Goal: Task Accomplishment & Management: Complete application form

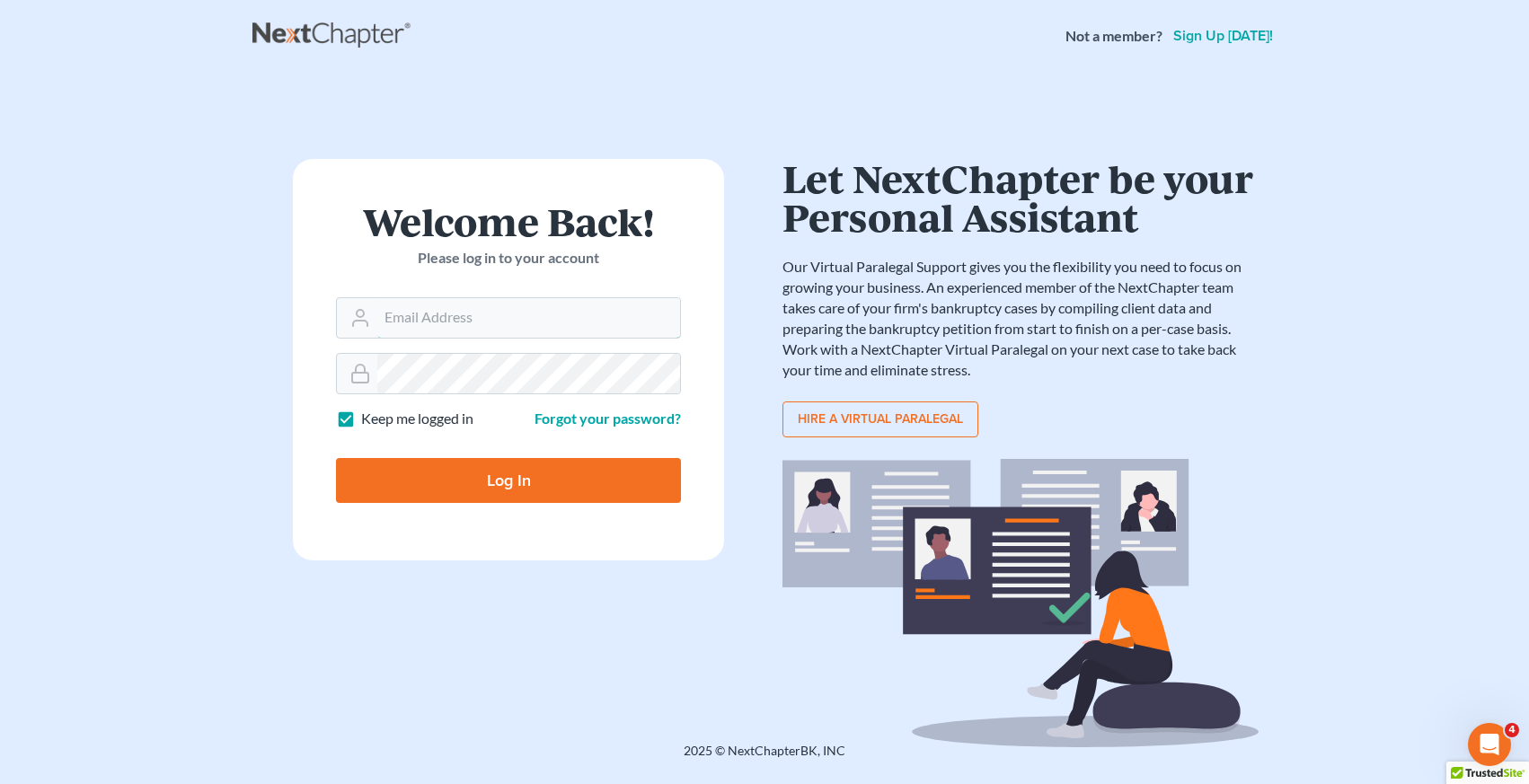
type input "[EMAIL_ADDRESS][DOMAIN_NAME]"
click at [503, 484] on input "Log In" at bounding box center [509, 480] width 345 height 45
type input "Thinking..."
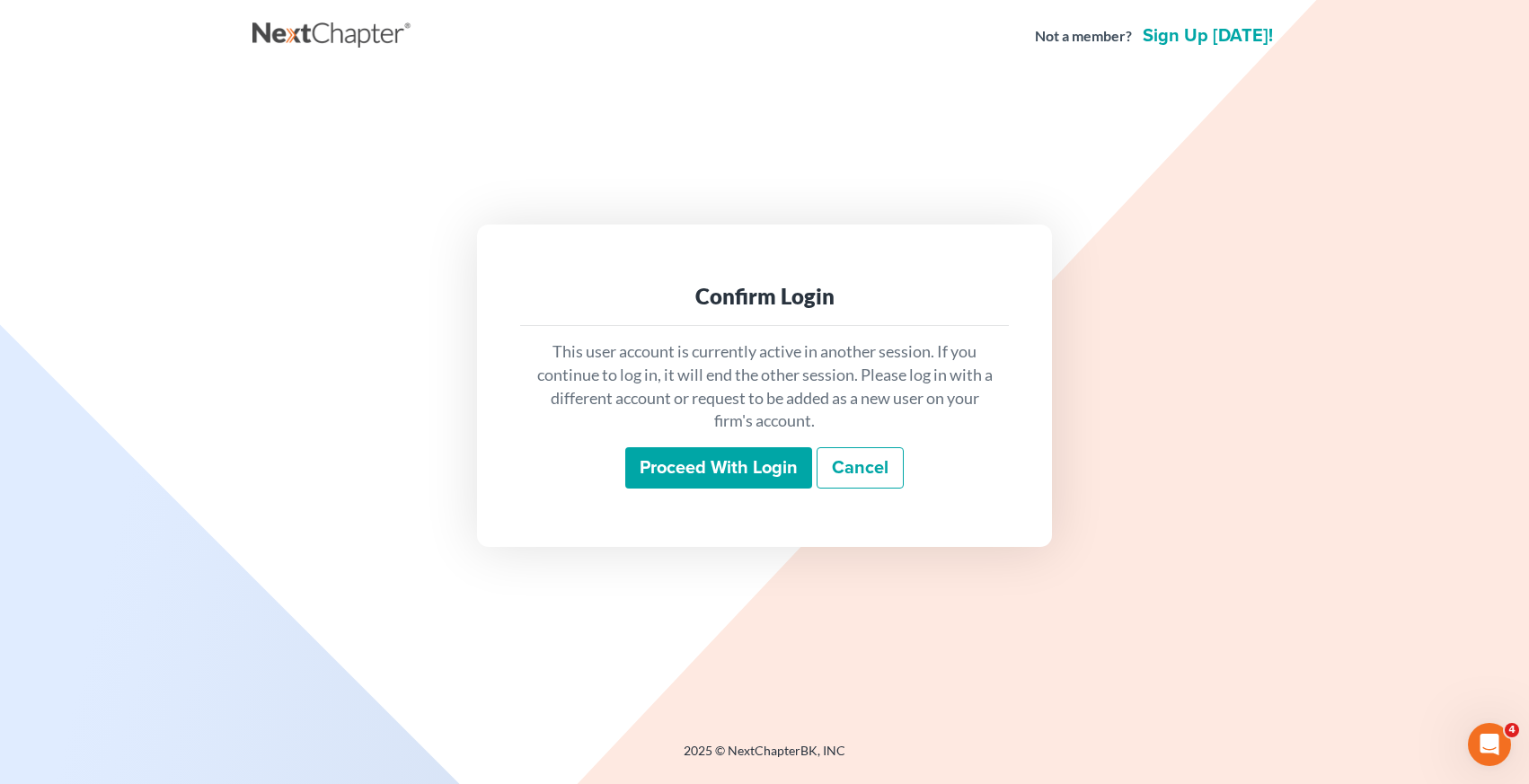
drag, startPoint x: 685, startPoint y: 467, endPoint x: 1118, endPoint y: 392, distance: 439.4
click at [689, 471] on input "Proceed with login" at bounding box center [719, 468] width 187 height 41
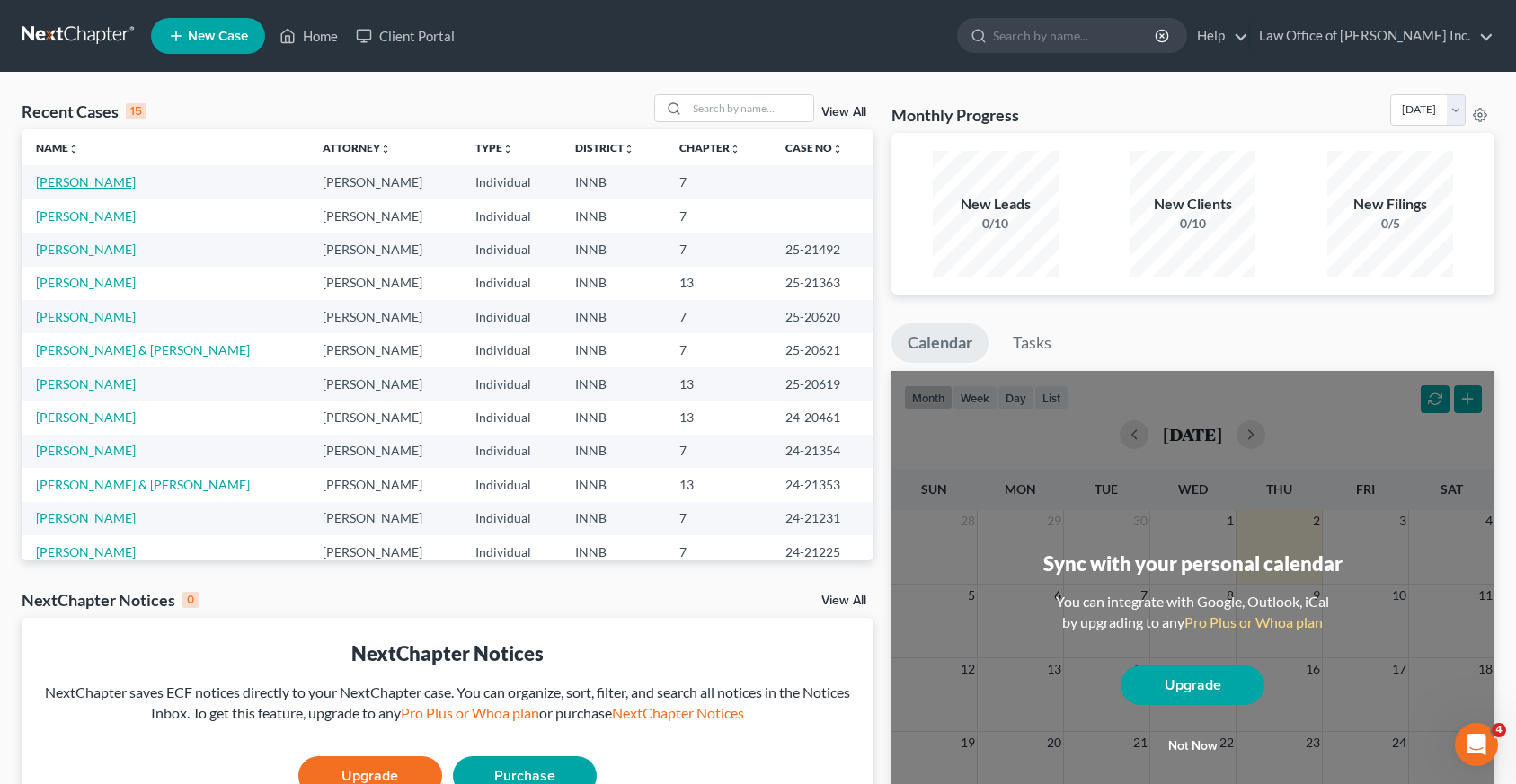
click at [72, 189] on link "[PERSON_NAME]" at bounding box center [86, 182] width 100 height 15
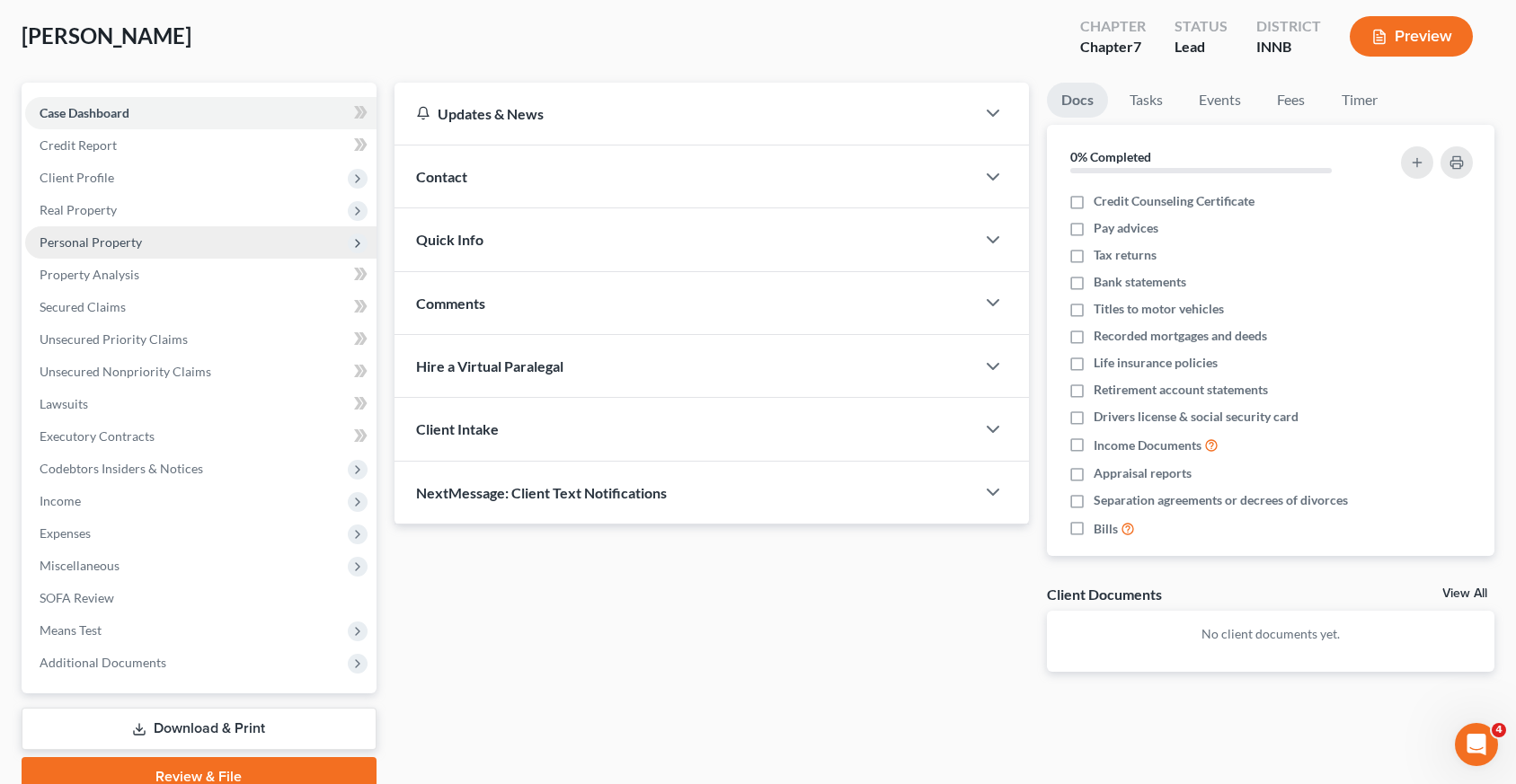
scroll to position [171, 0]
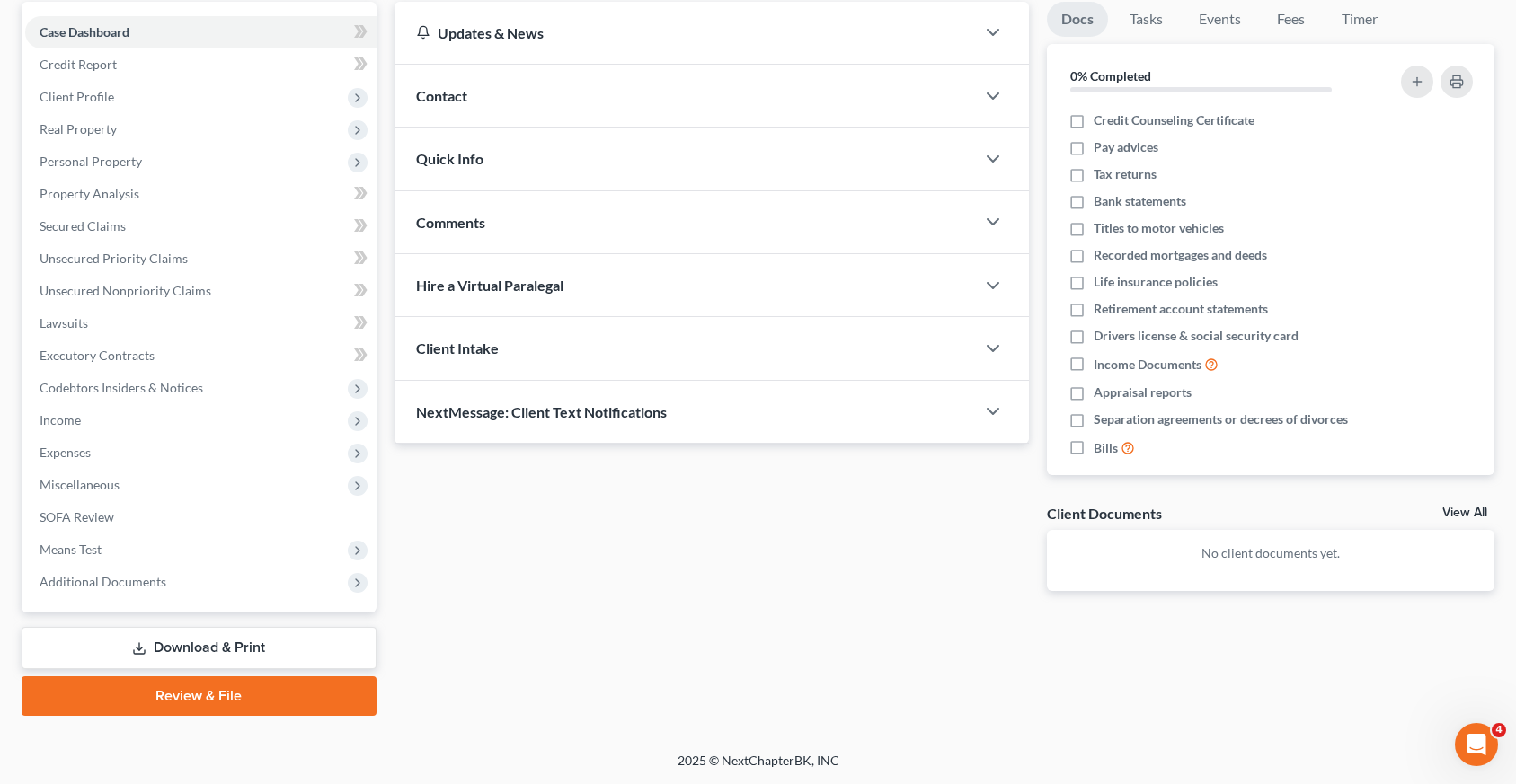
click at [189, 699] on link "Review & File" at bounding box center [199, 697] width 355 height 40
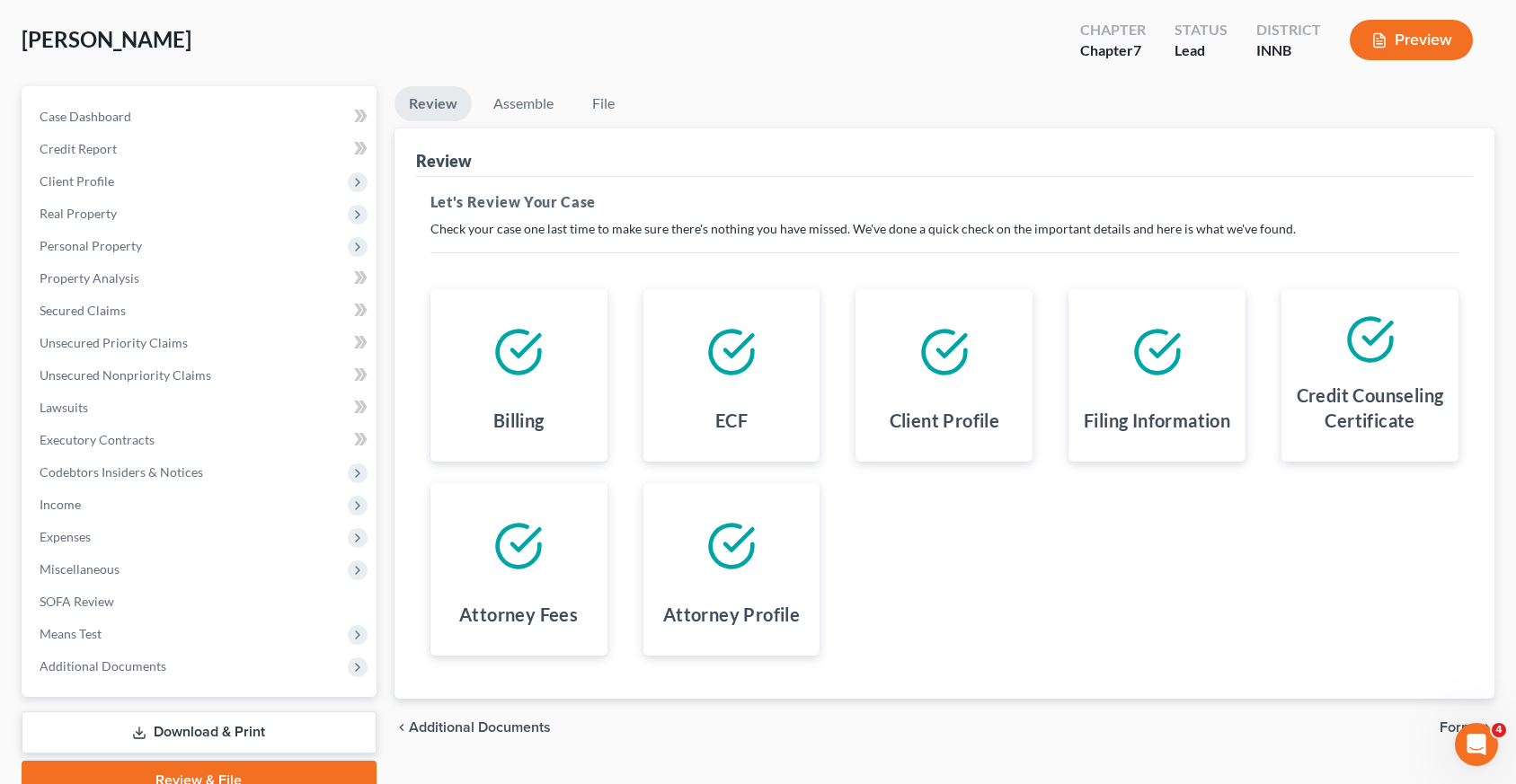
scroll to position [171, 0]
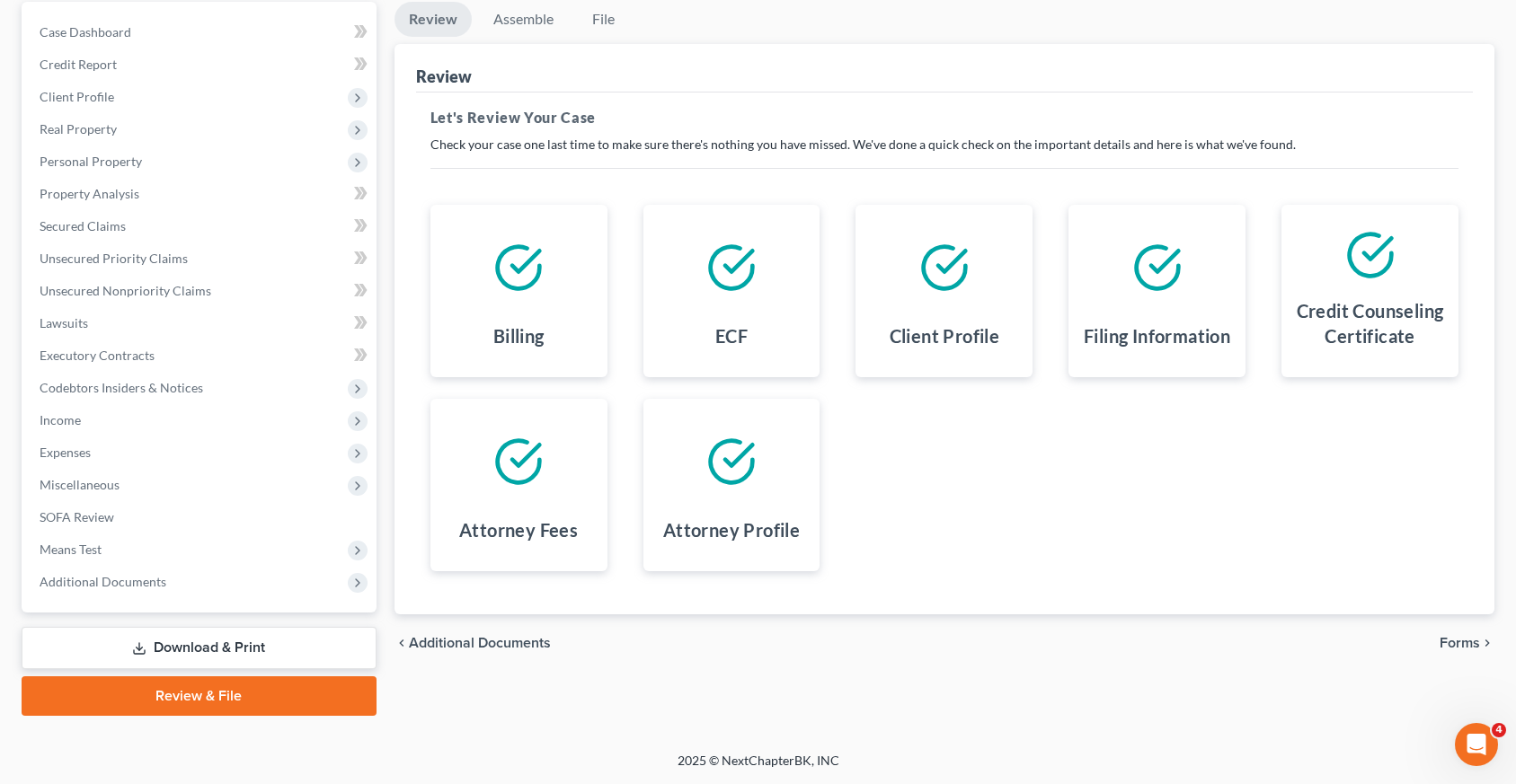
click at [1467, 650] on span "Forms" at bounding box center [1460, 643] width 41 height 15
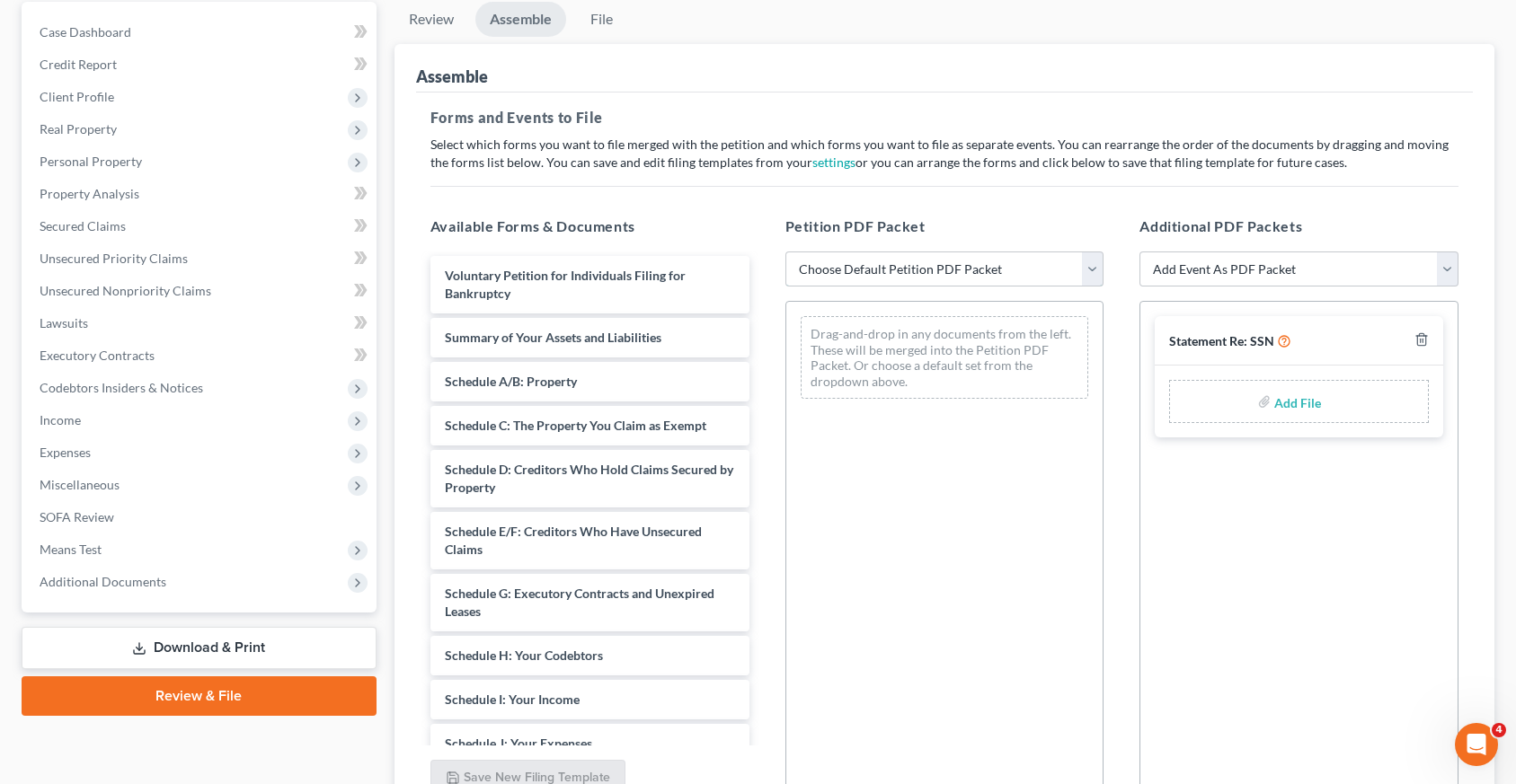
click at [1092, 275] on select "Choose Default Petition PDF Packet Emergency Filing (Voluntary Petition and Cre…" at bounding box center [944, 270] width 319 height 36
select select "2"
click at [785, 252] on select "Choose Default Petition PDF Packet Emergency Filing (Voluntary Petition and Cre…" at bounding box center [944, 270] width 319 height 36
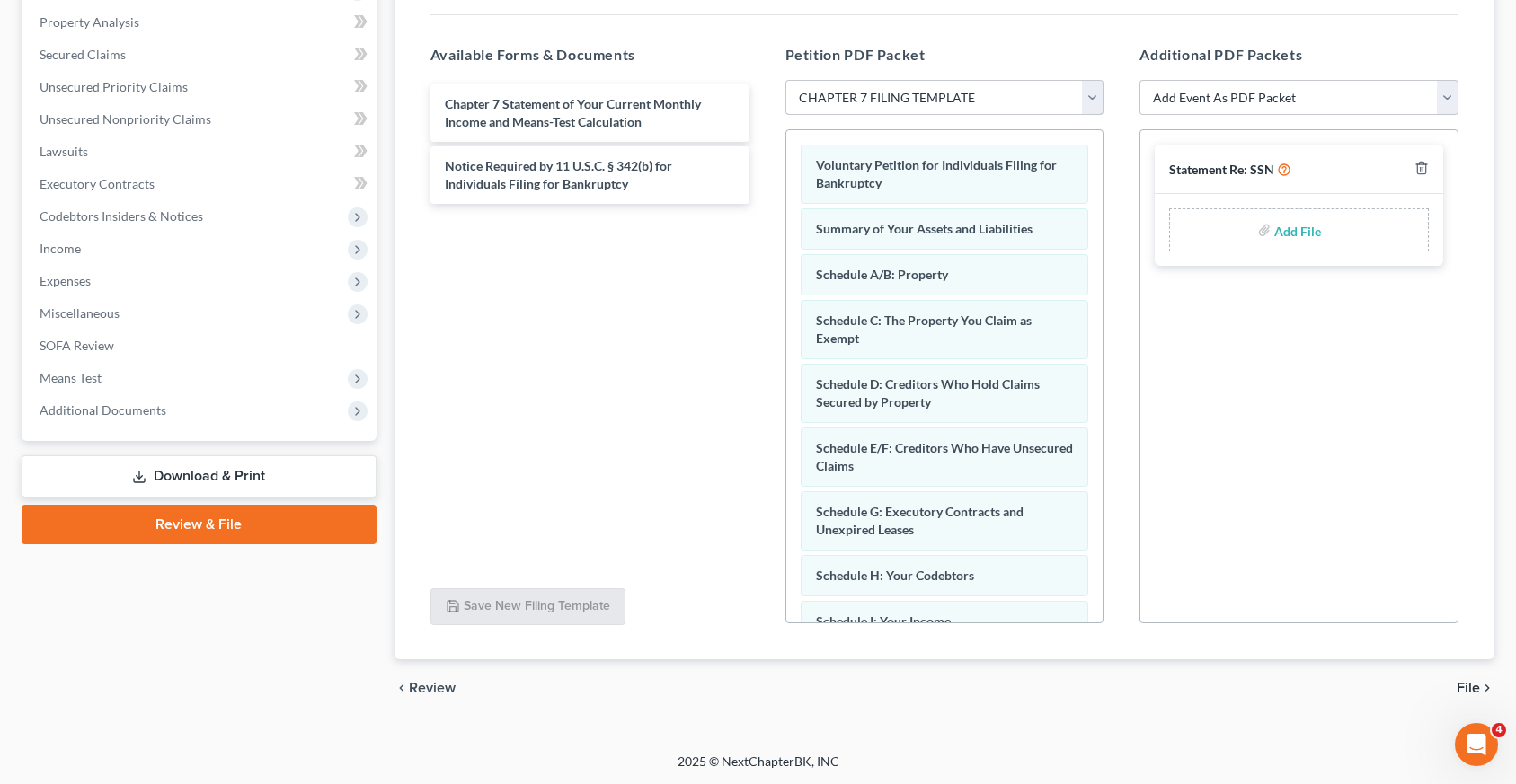
scroll to position [343, 0]
click at [1473, 690] on span "File" at bounding box center [1469, 688] width 24 height 15
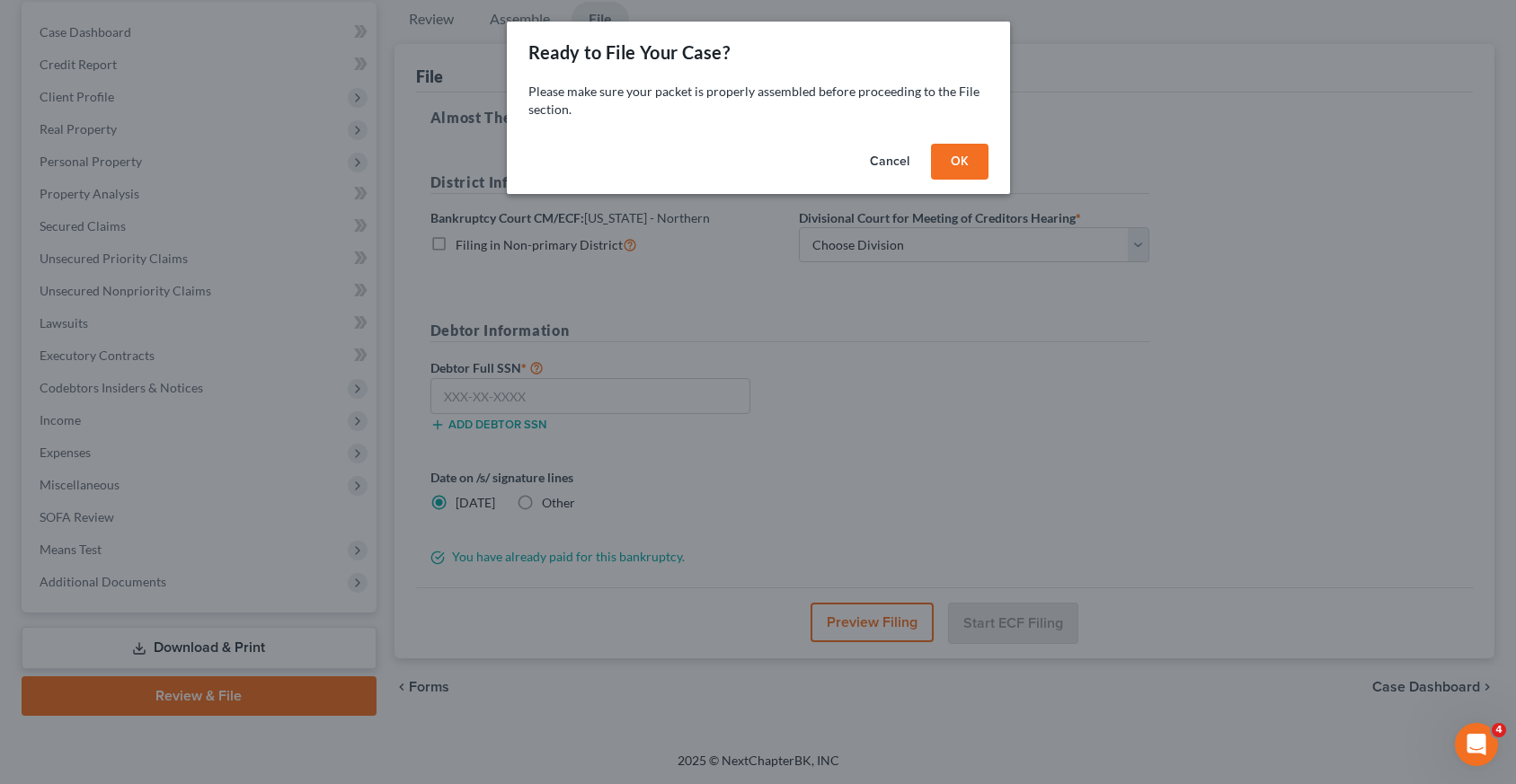
scroll to position [171, 0]
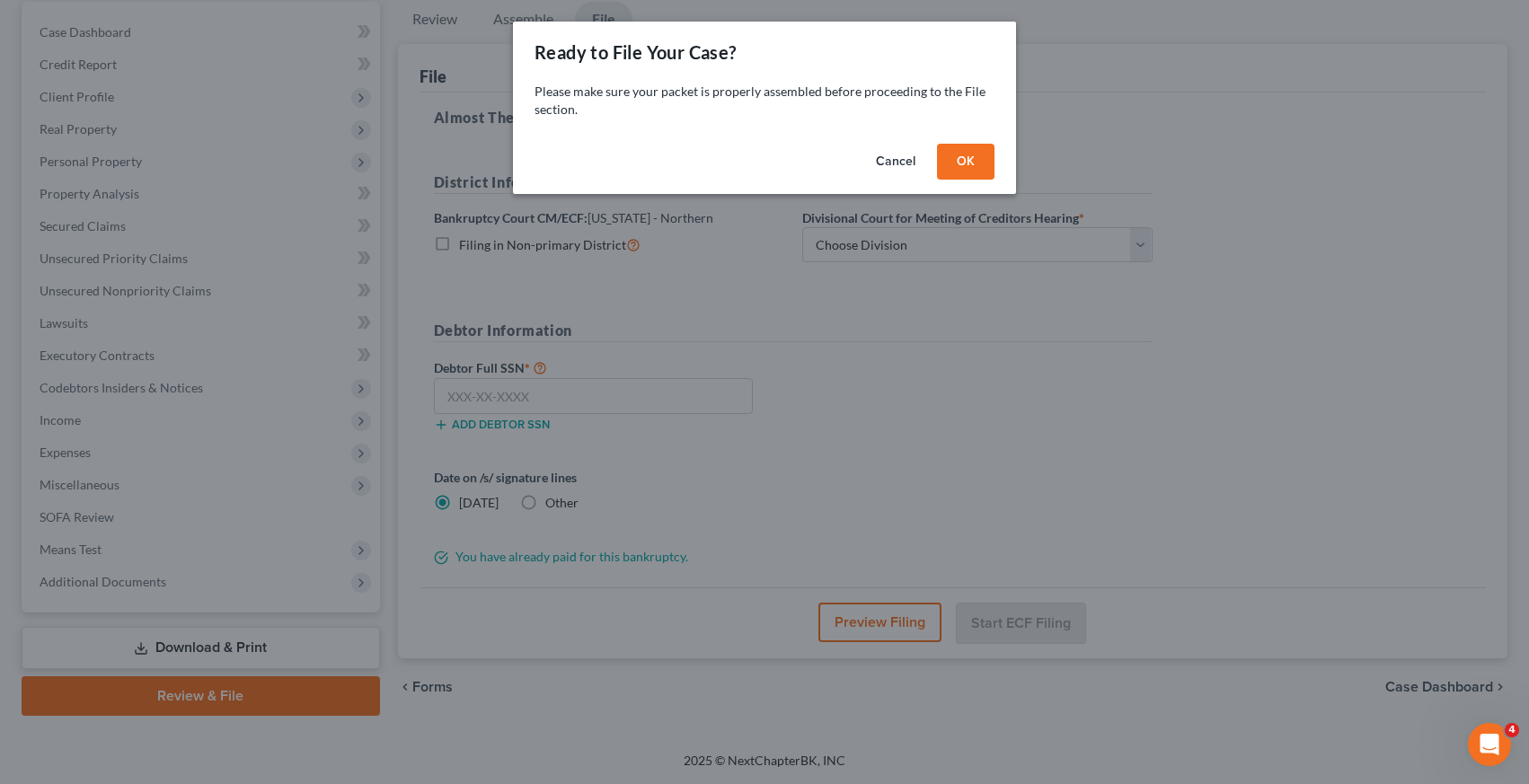
click at [946, 164] on button "OK" at bounding box center [966, 162] width 57 height 36
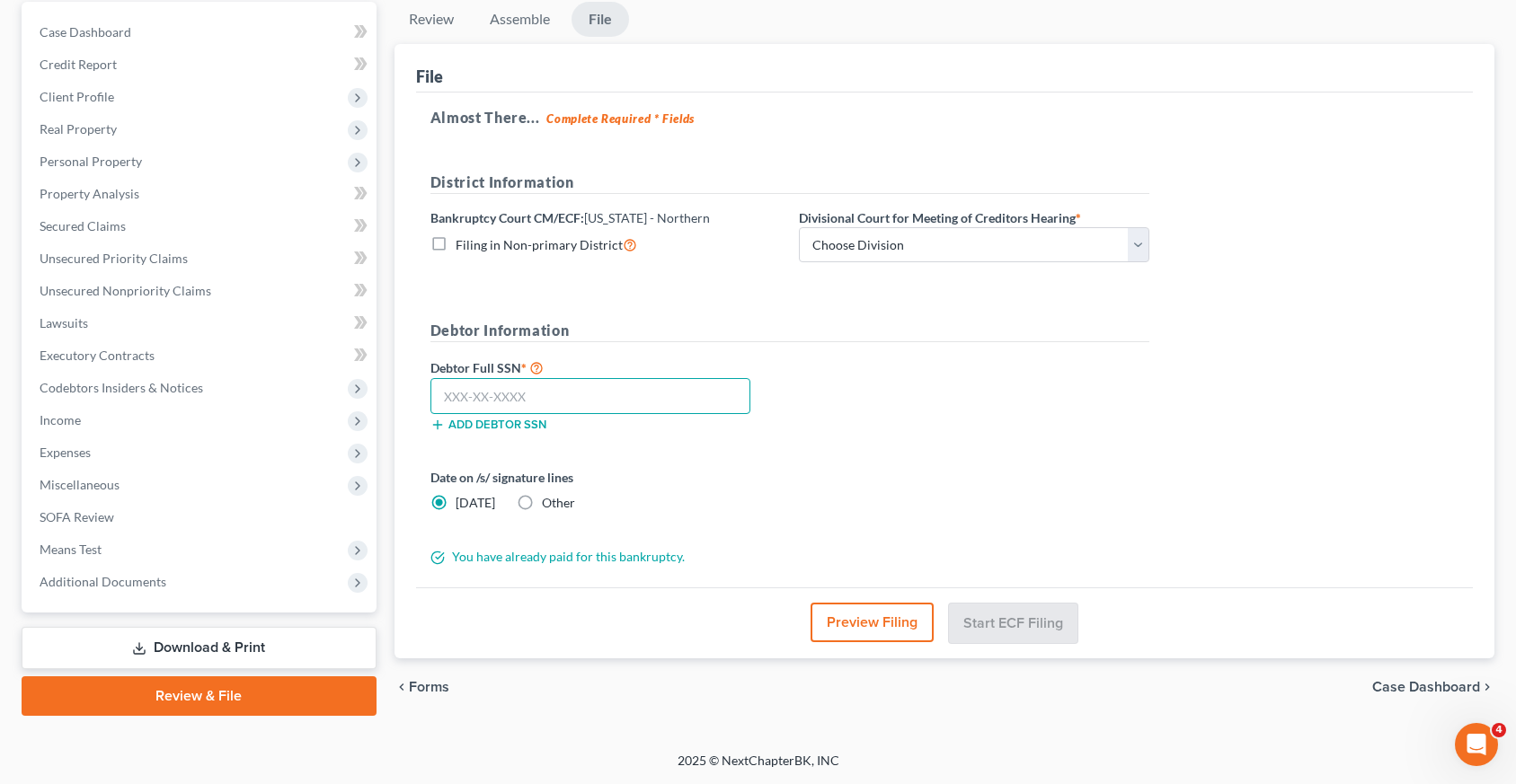
click at [448, 395] on input "text" at bounding box center [591, 396] width 320 height 36
type input "337-40-2594"
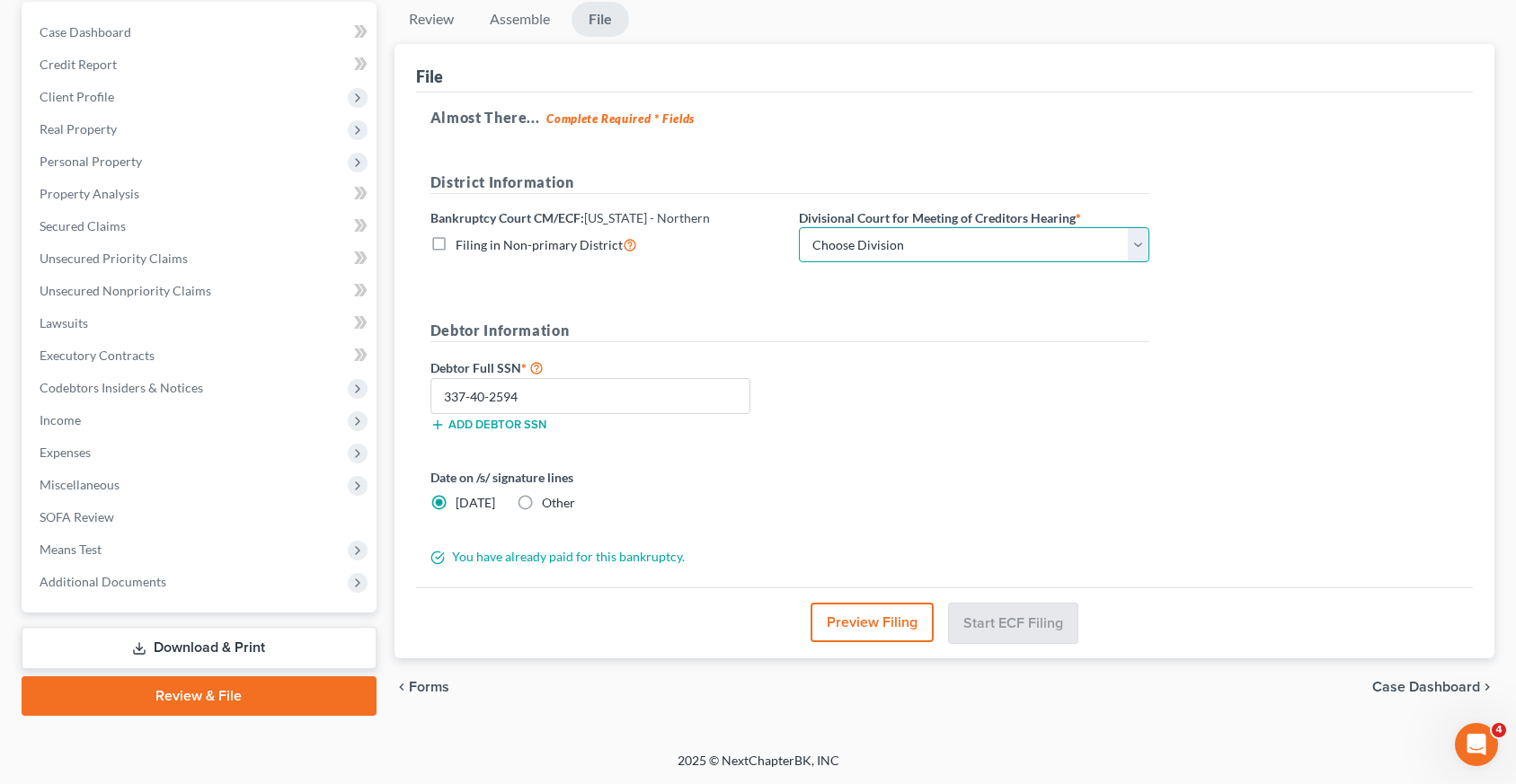
click at [1138, 238] on select "Choose Division Fort Wayne Hammond Lafayette South Bend" at bounding box center [974, 245] width 351 height 36
select select "1"
click at [799, 227] on select "Choose Division Fort Wayne Hammond Lafayette South Bend" at bounding box center [974, 245] width 351 height 36
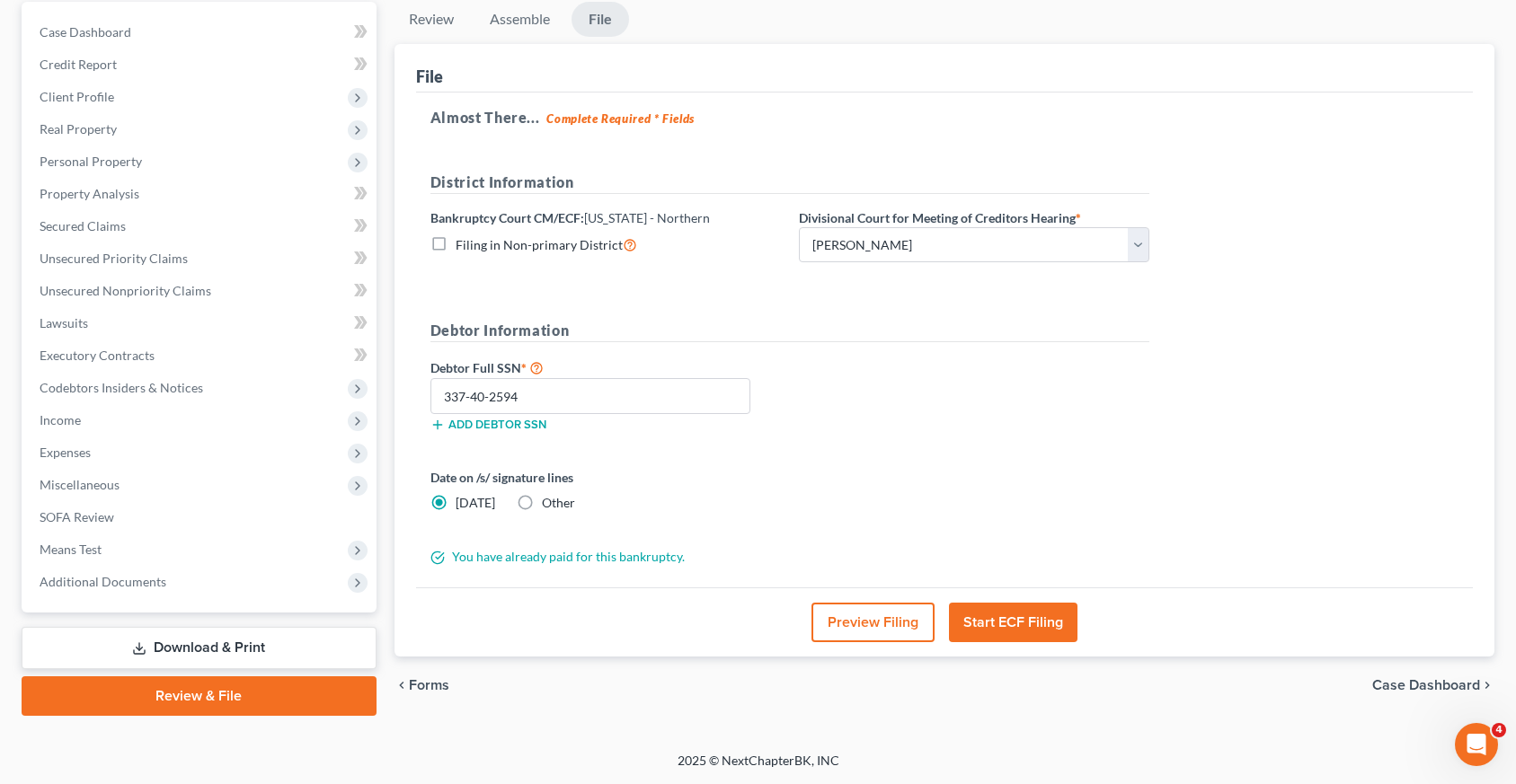
click at [995, 629] on button "Start ECF Filing" at bounding box center [1012, 623] width 128 height 40
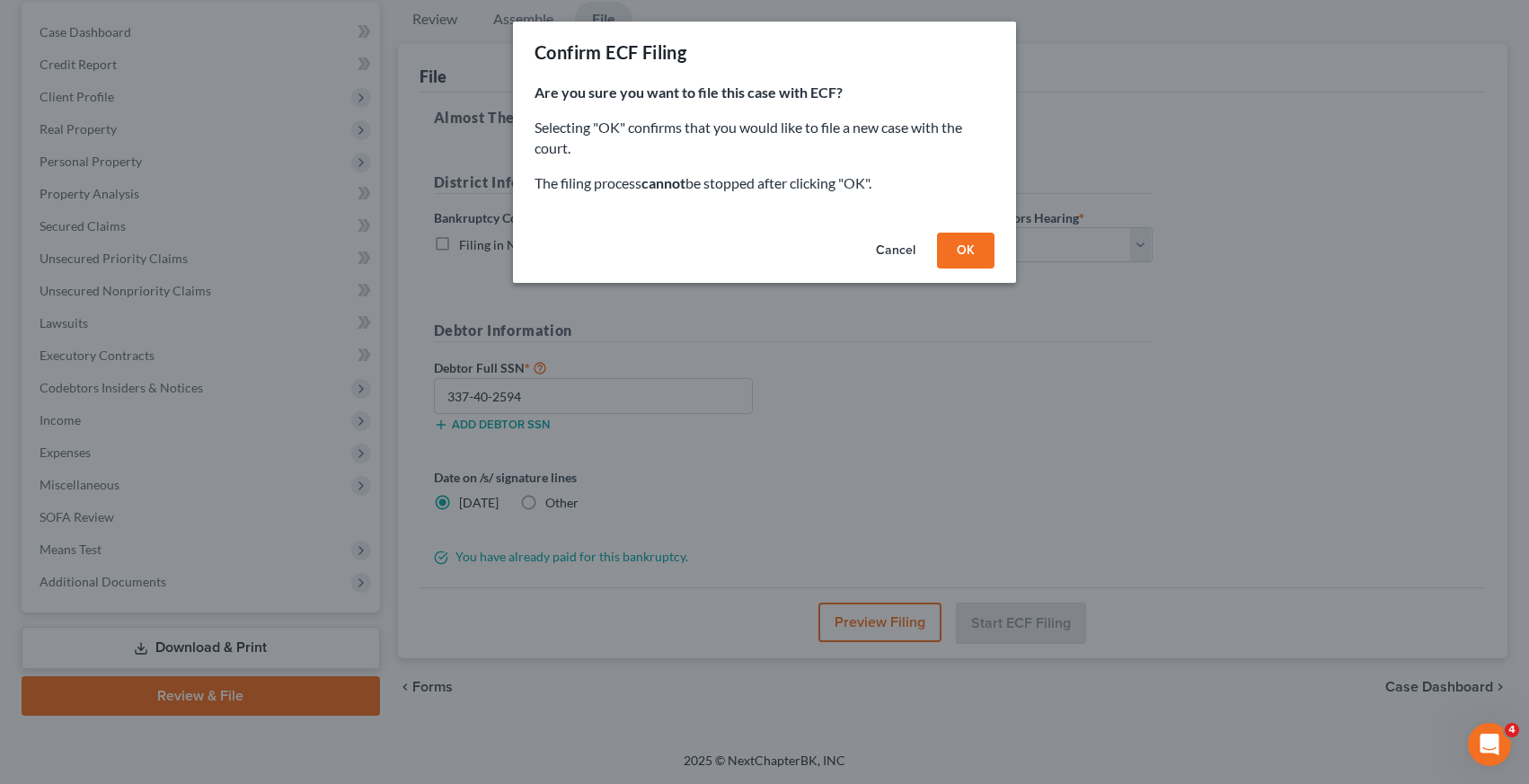
click at [967, 249] on button "OK" at bounding box center [966, 251] width 57 height 36
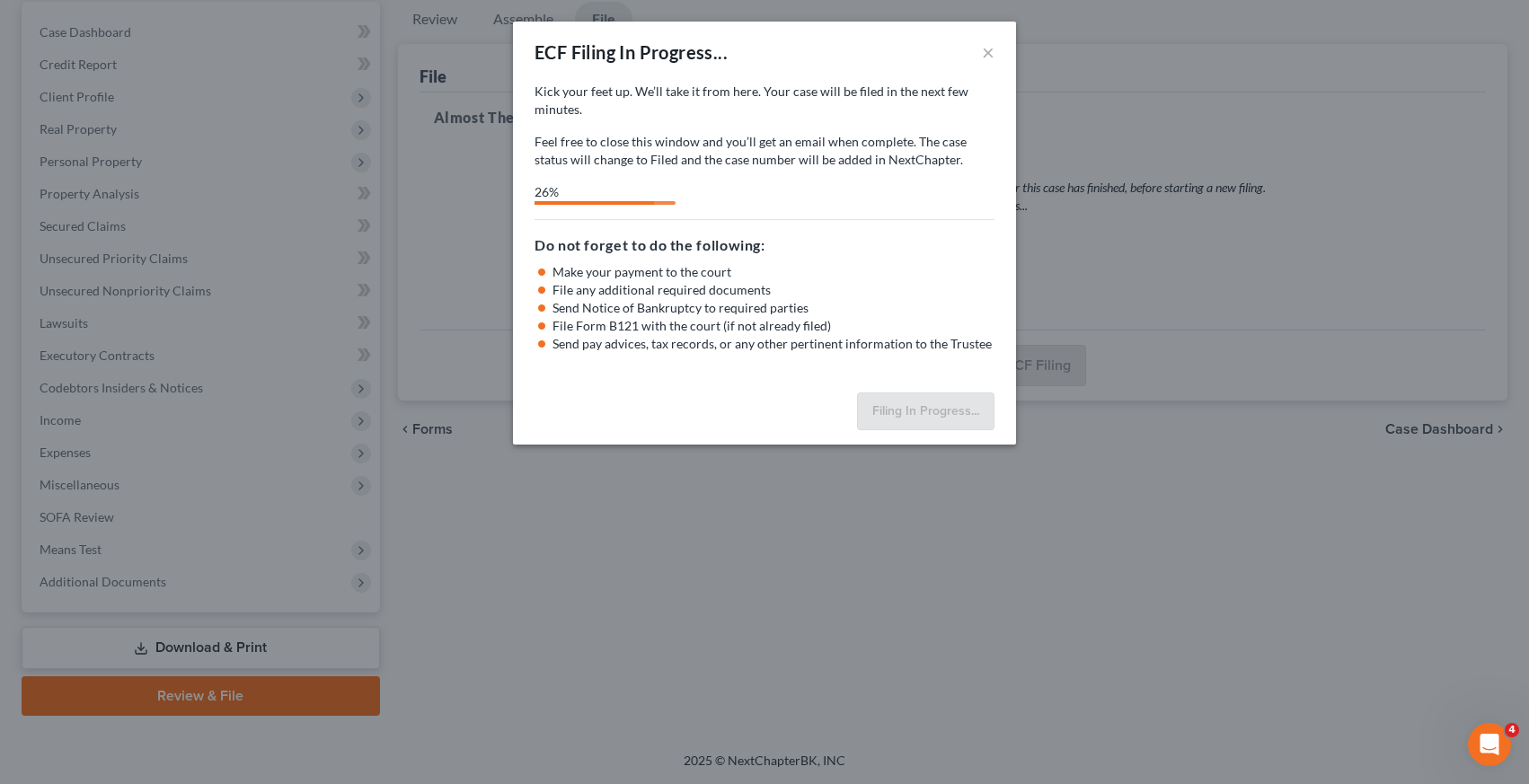
select select "1"
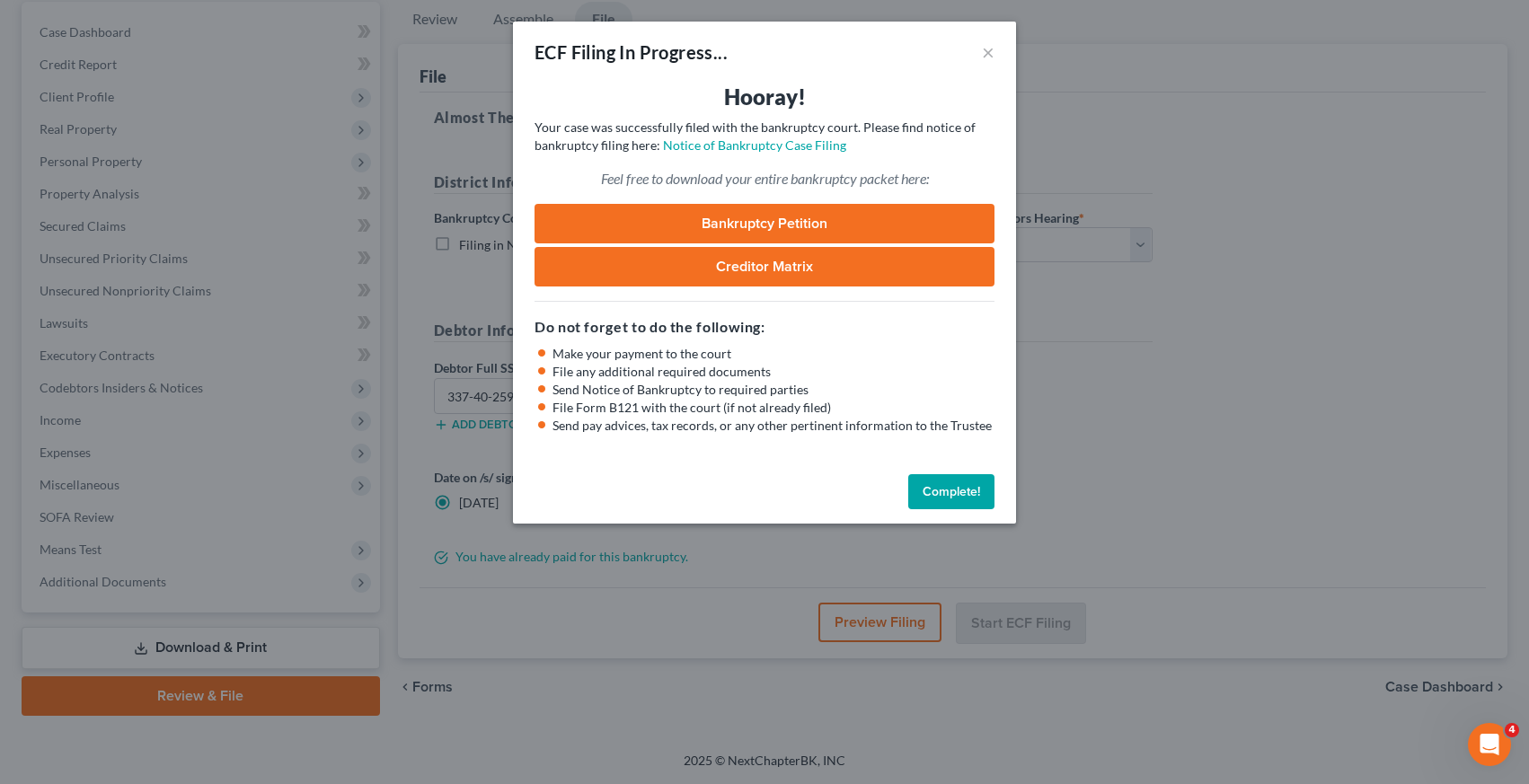
click at [941, 497] on button "Complete!" at bounding box center [951, 492] width 86 height 36
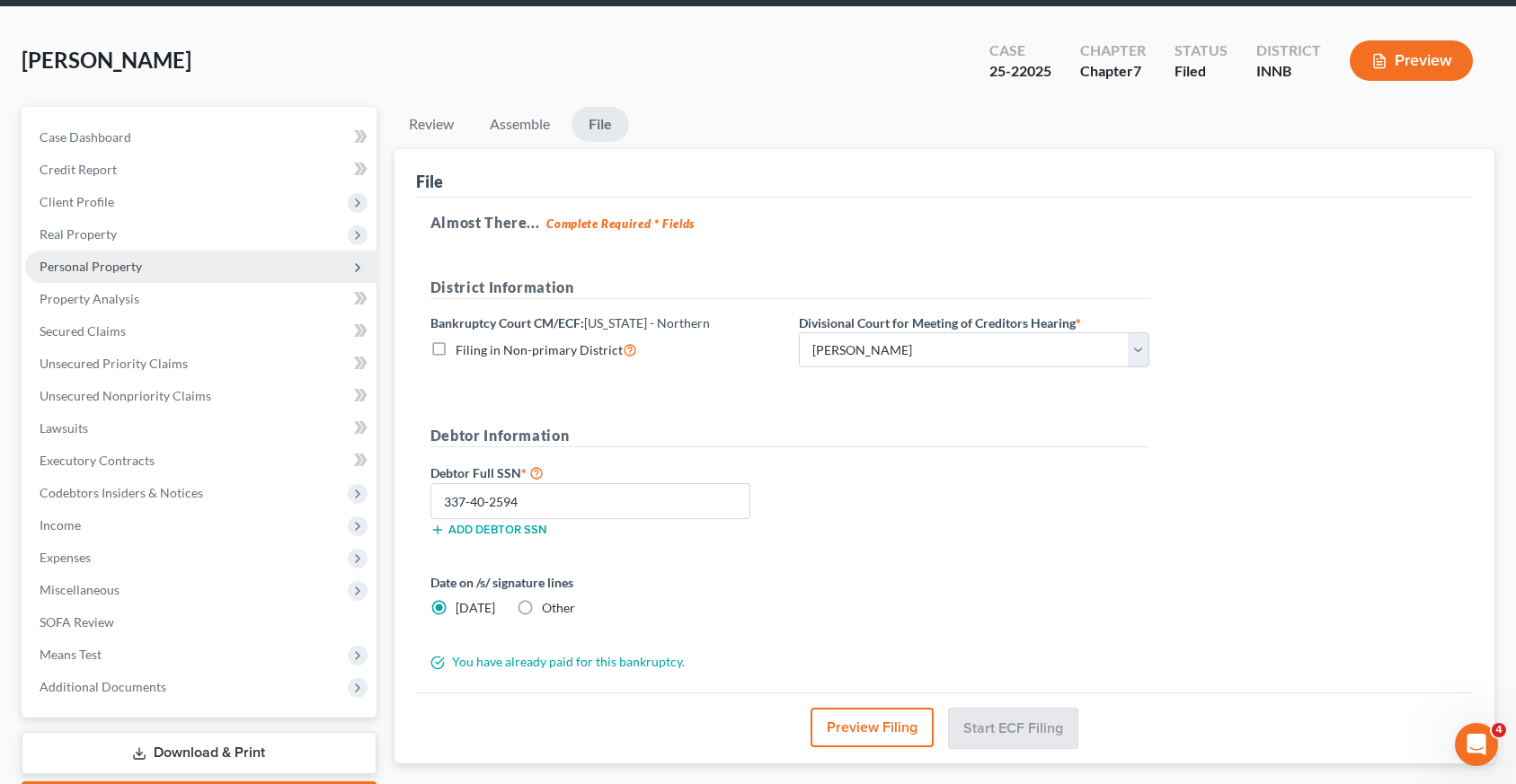
scroll to position [0, 0]
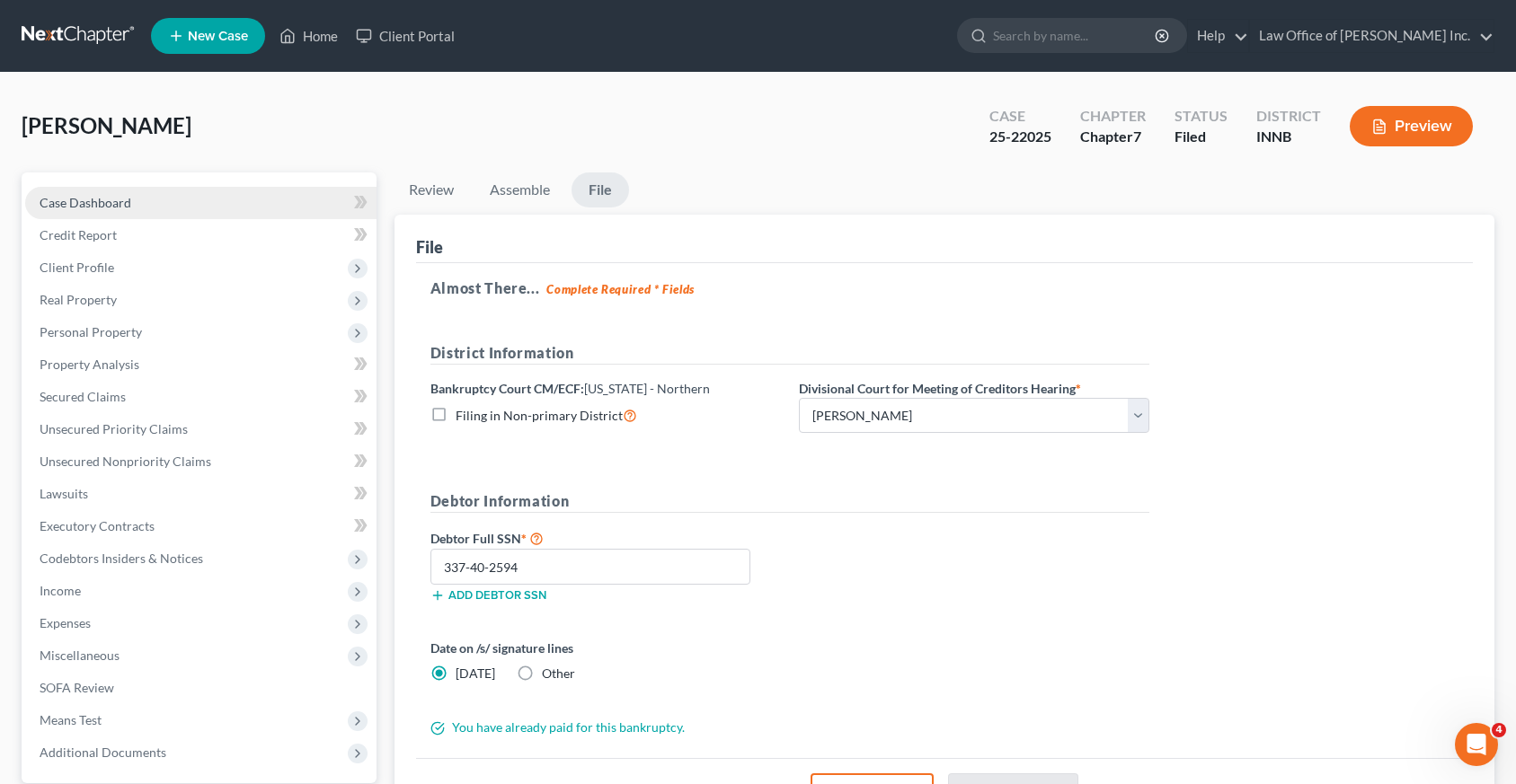
click at [79, 206] on span "Case Dashboard" at bounding box center [85, 203] width 92 height 15
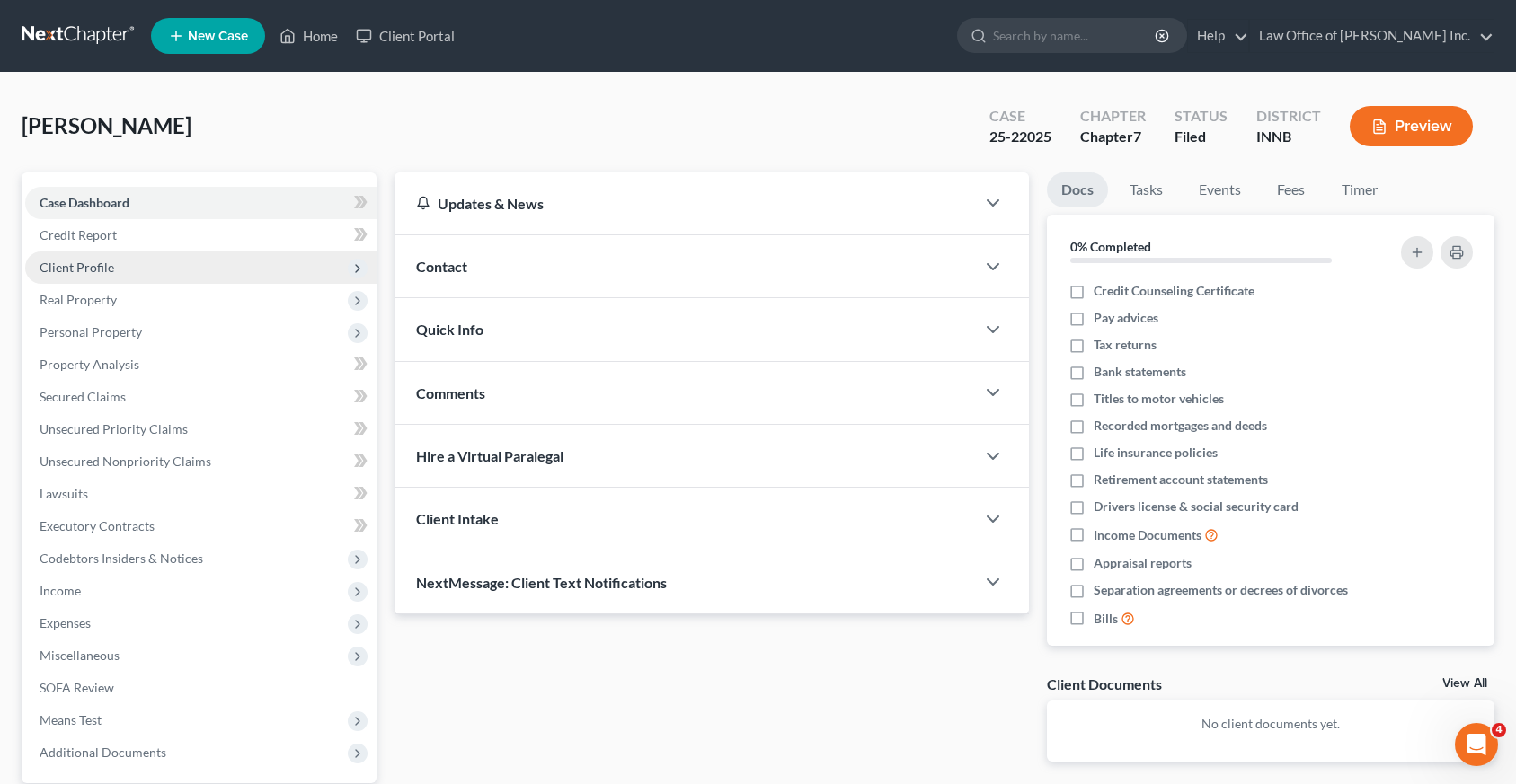
click at [66, 264] on span "Client Profile" at bounding box center [77, 267] width 75 height 15
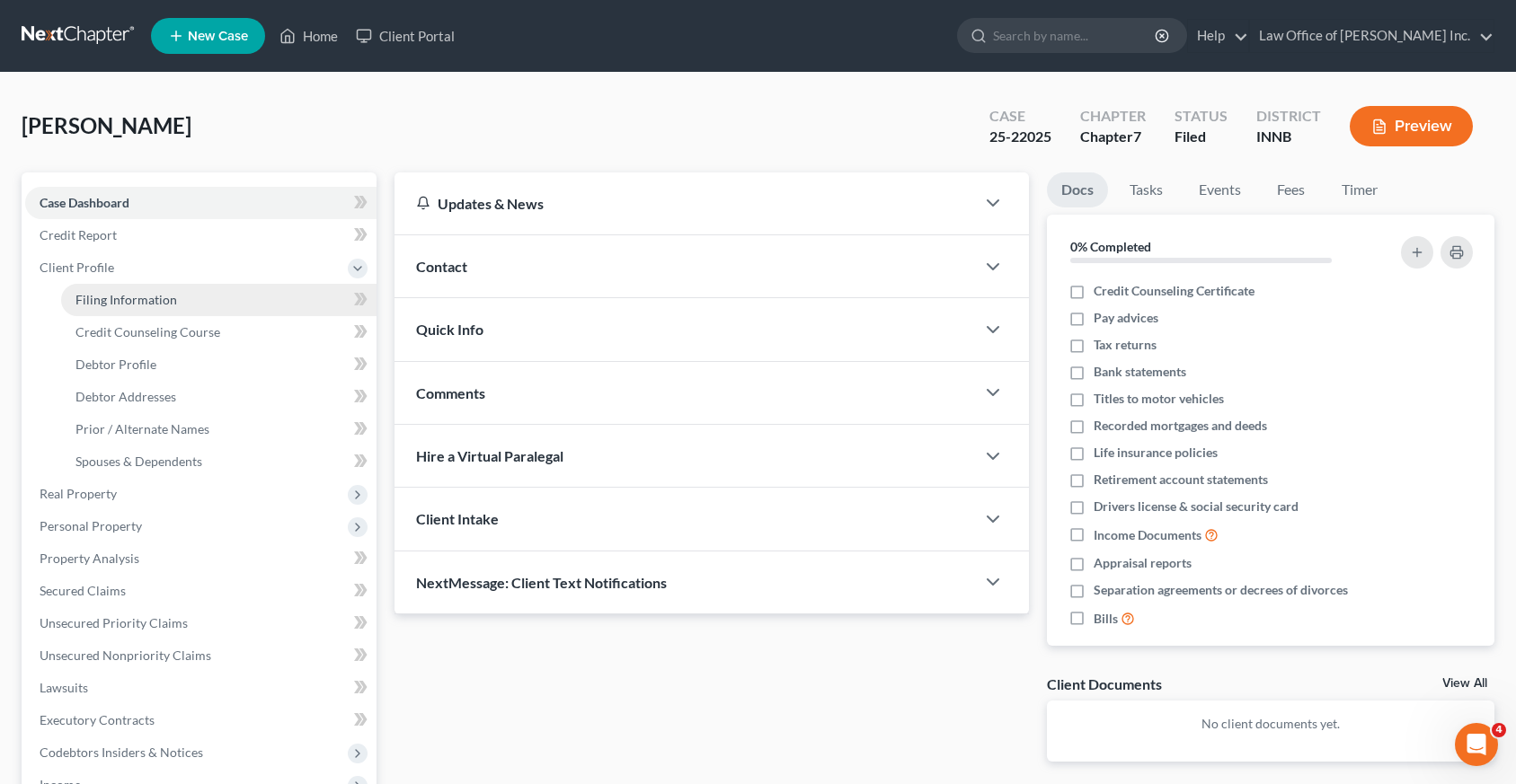
click at [123, 301] on span "Filing Information" at bounding box center [126, 299] width 102 height 15
select select "1"
select select "0"
select select "15"
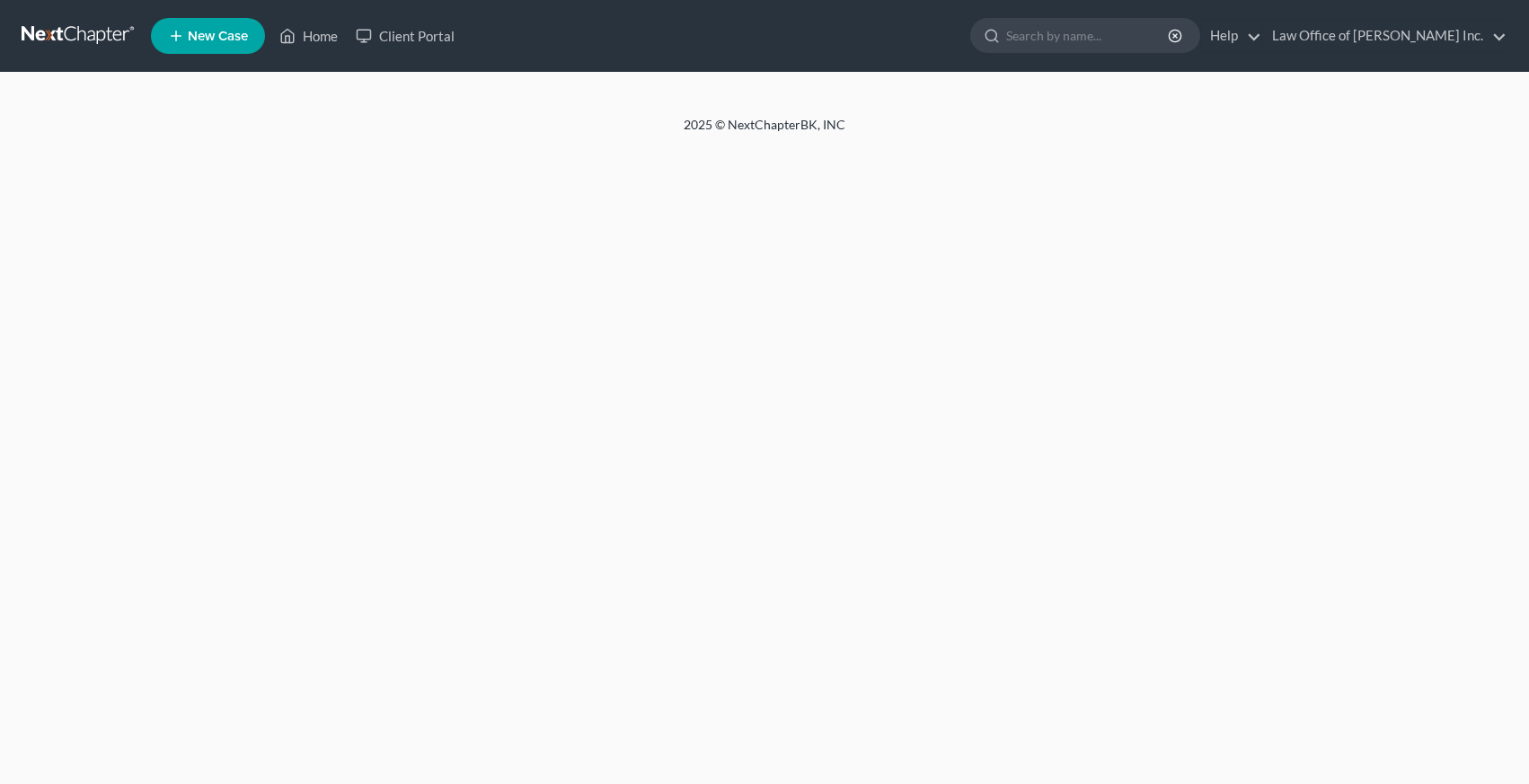
select select "1"
select select "0"
select select "27"
select select "0"
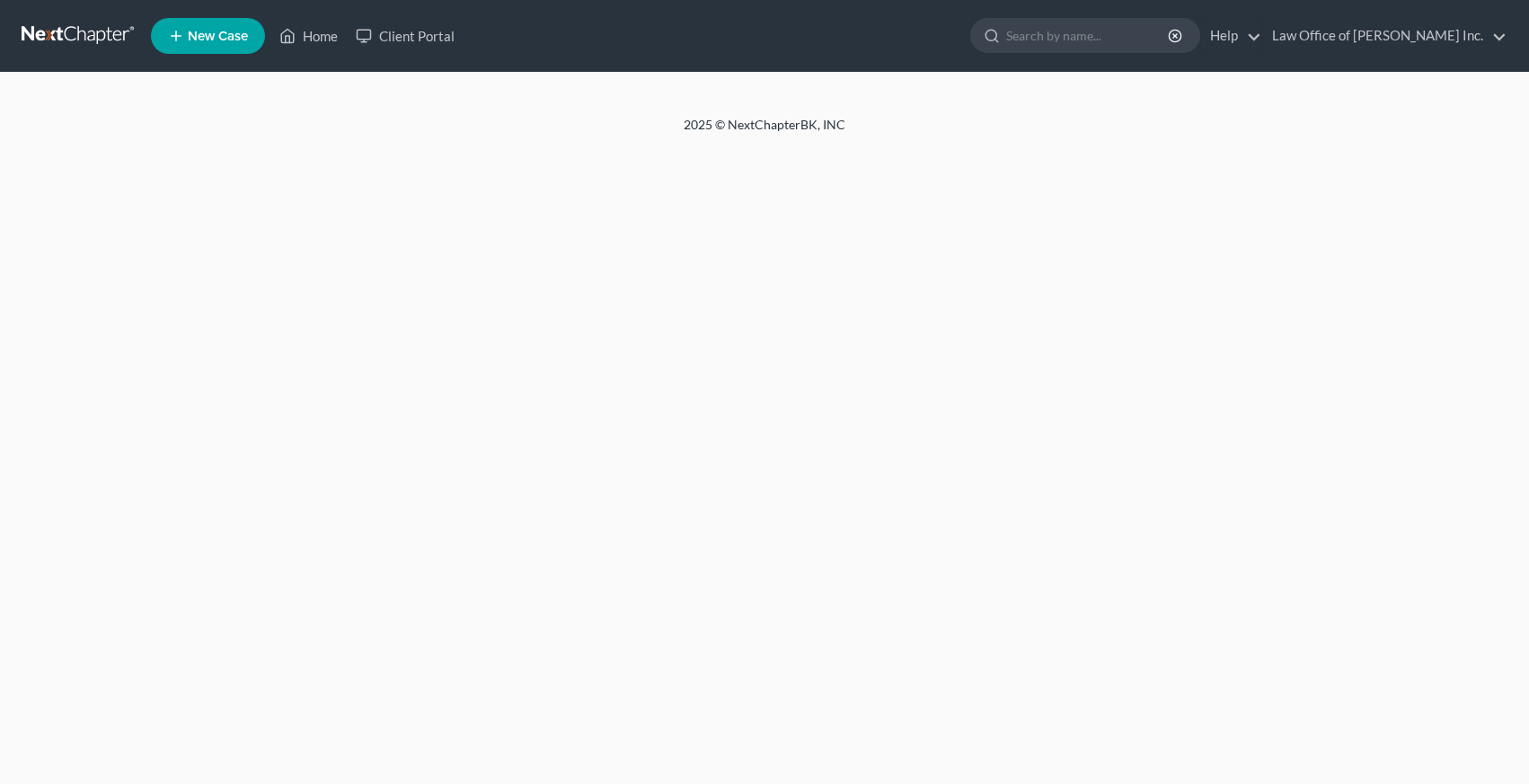
select select "15"
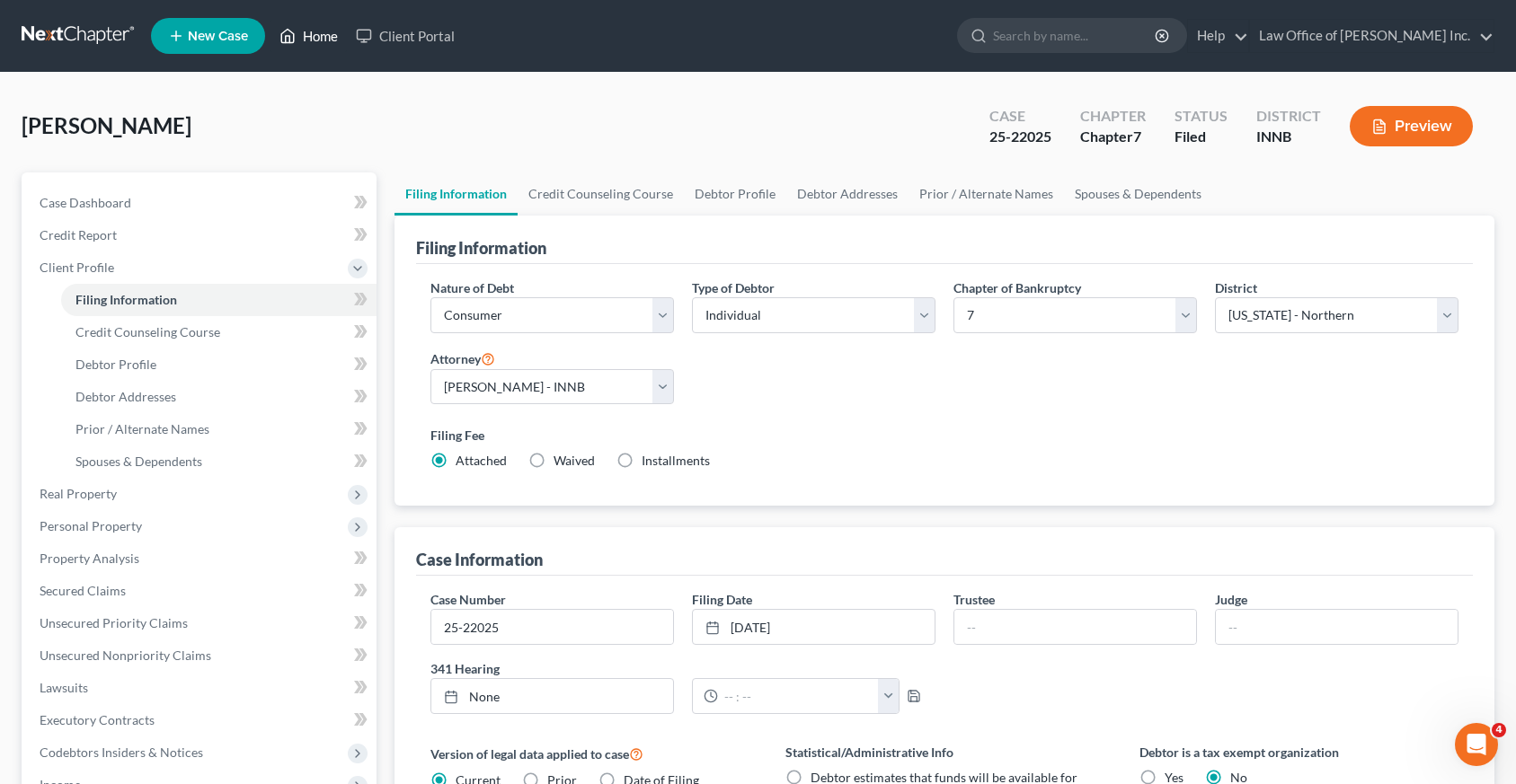
click at [308, 42] on link "Home" at bounding box center [309, 36] width 76 height 33
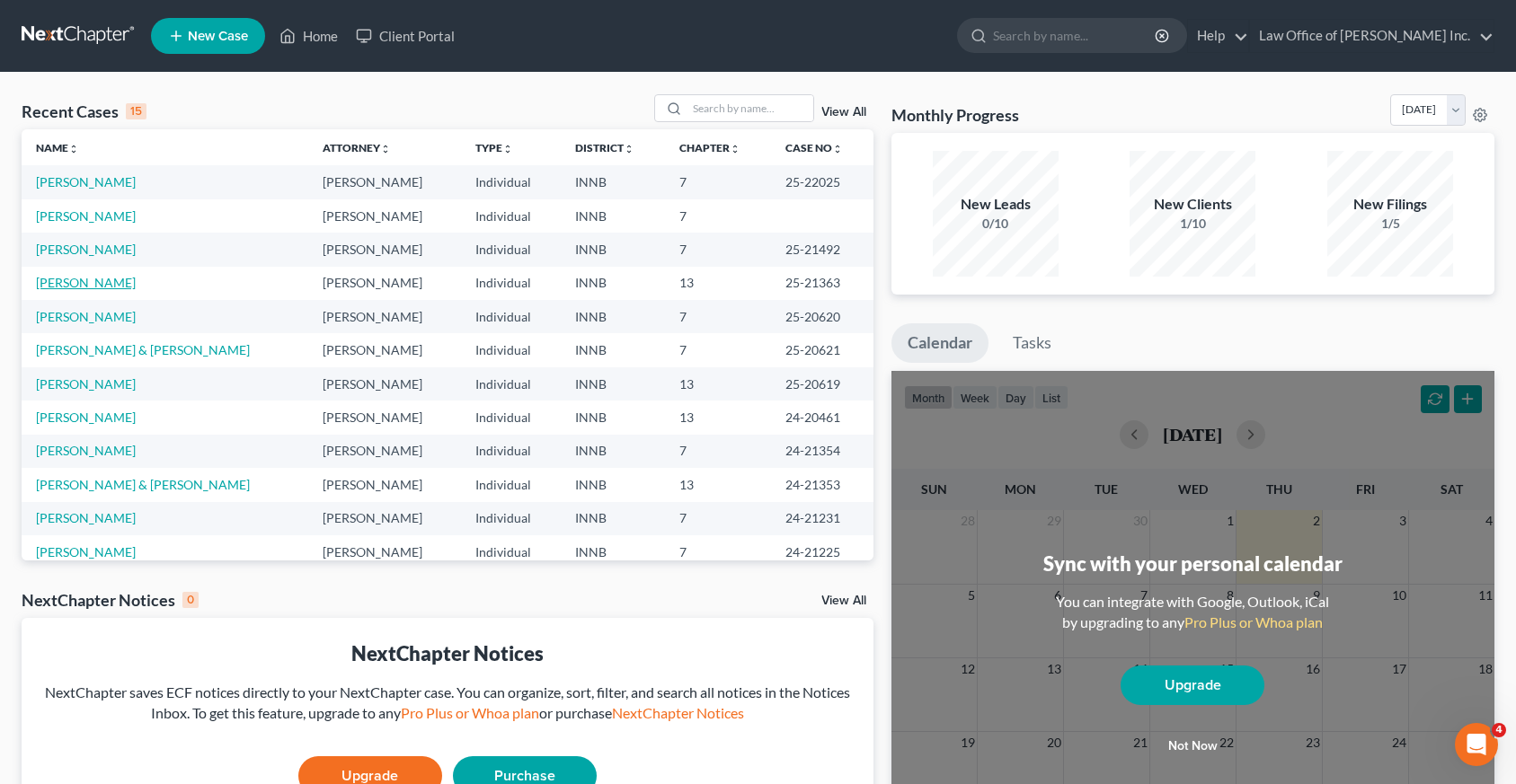
click at [68, 286] on link "[PERSON_NAME]" at bounding box center [86, 283] width 100 height 15
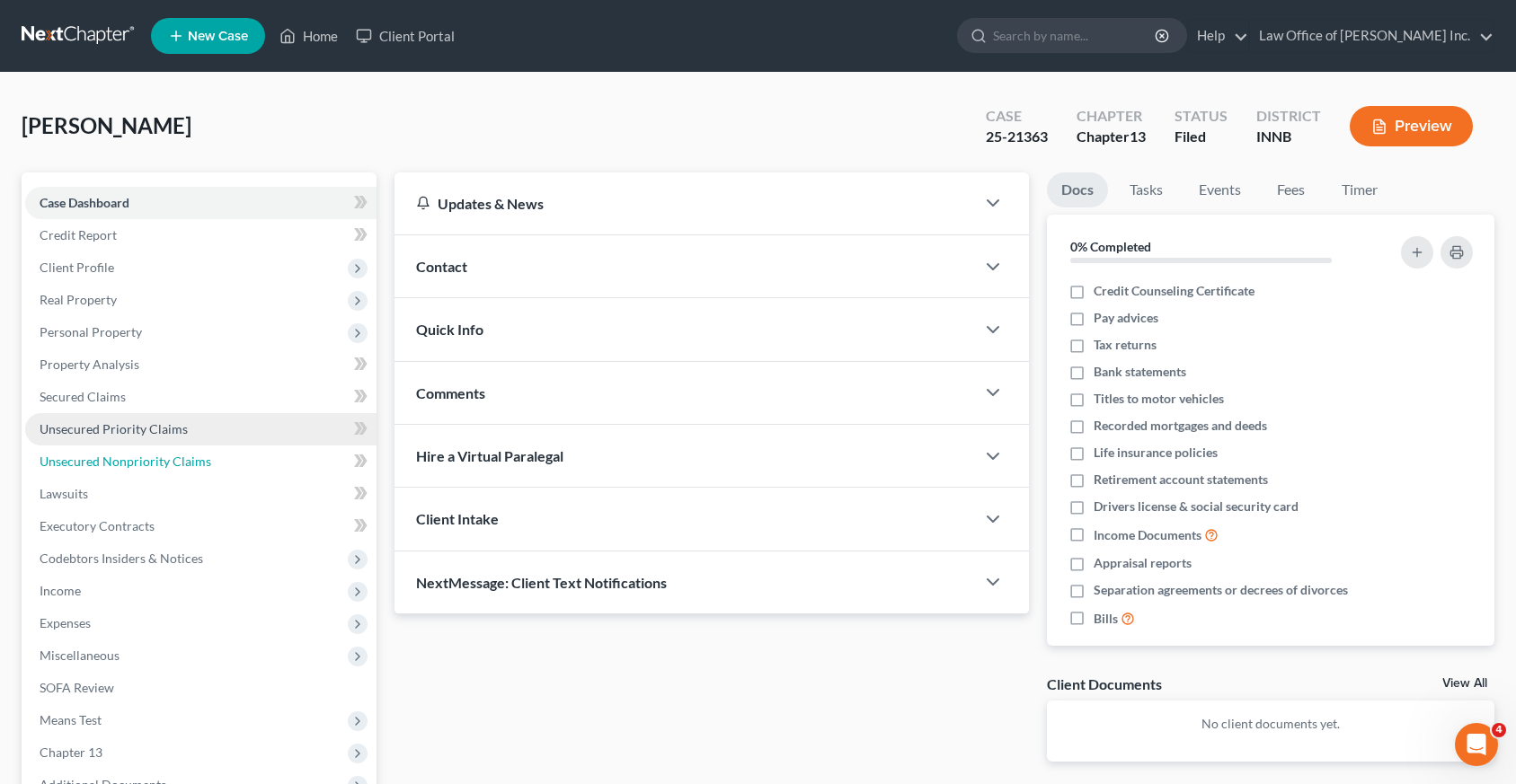
drag, startPoint x: 85, startPoint y: 456, endPoint x: 162, endPoint y: 443, distance: 78.1
click at [86, 456] on span "Unsecured Nonpriority Claims" at bounding box center [125, 461] width 172 height 15
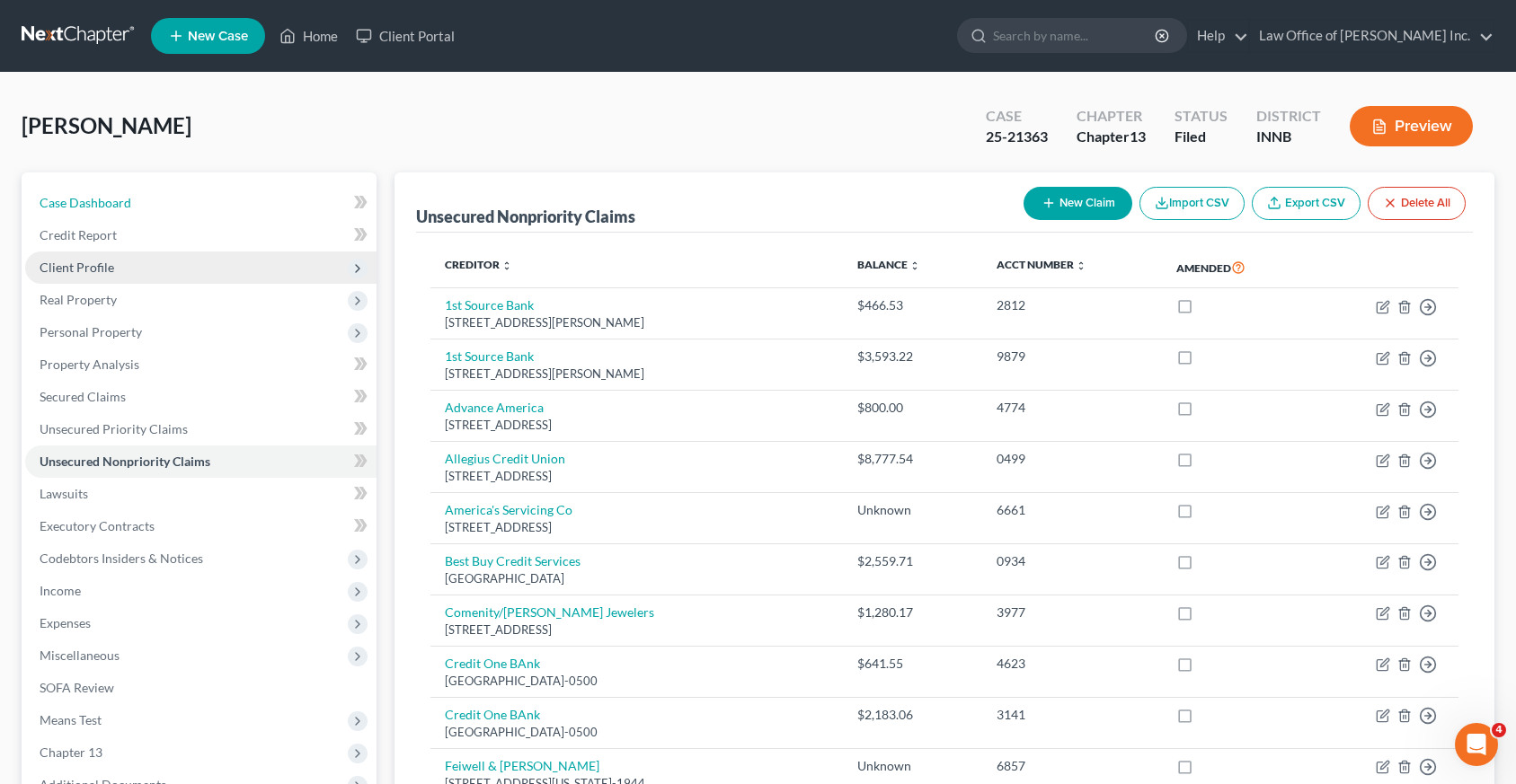
drag, startPoint x: 107, startPoint y: 203, endPoint x: 171, endPoint y: 255, distance: 82.5
click at [107, 203] on span "Case Dashboard" at bounding box center [85, 203] width 92 height 15
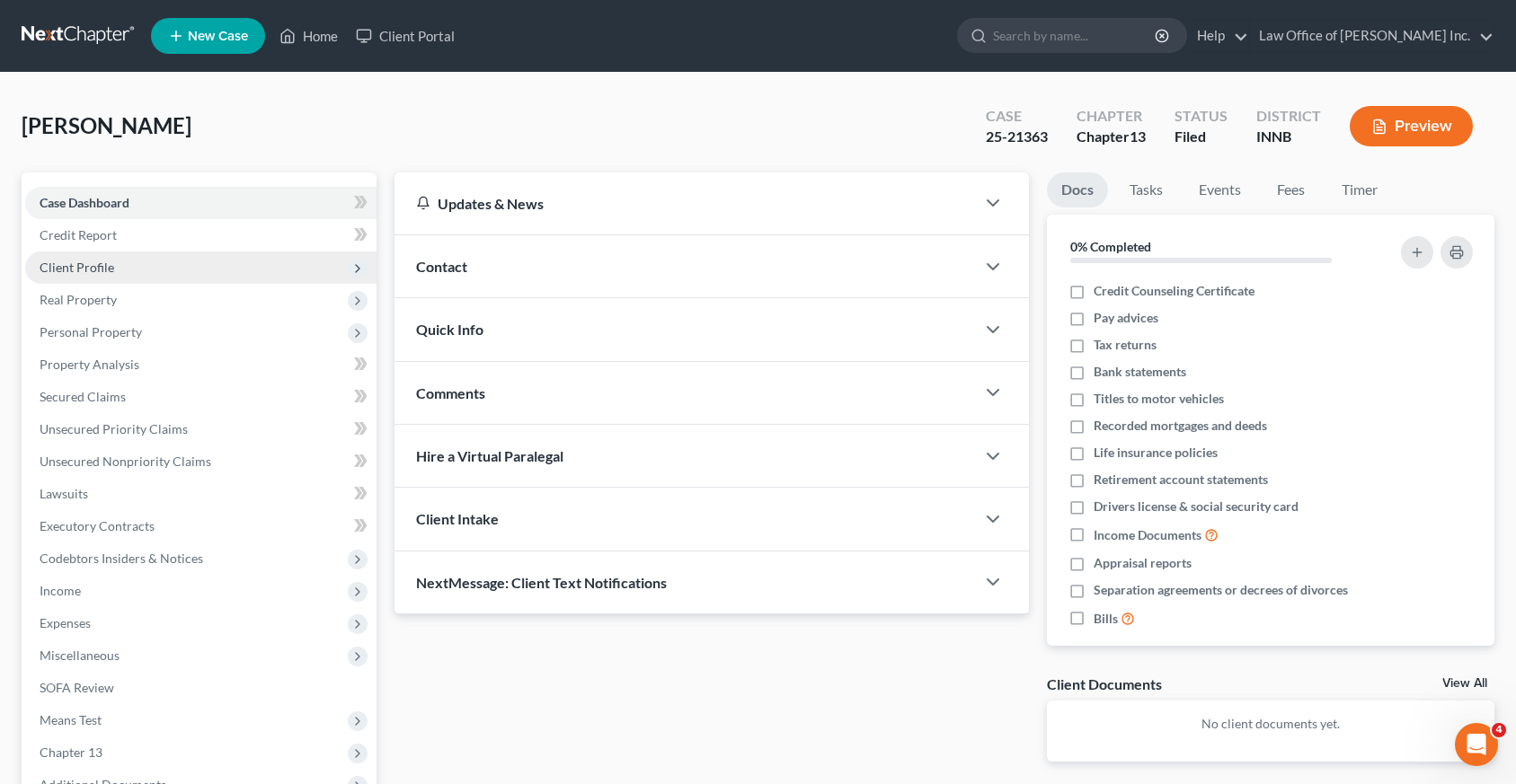
click at [73, 267] on span "Client Profile" at bounding box center [77, 267] width 75 height 15
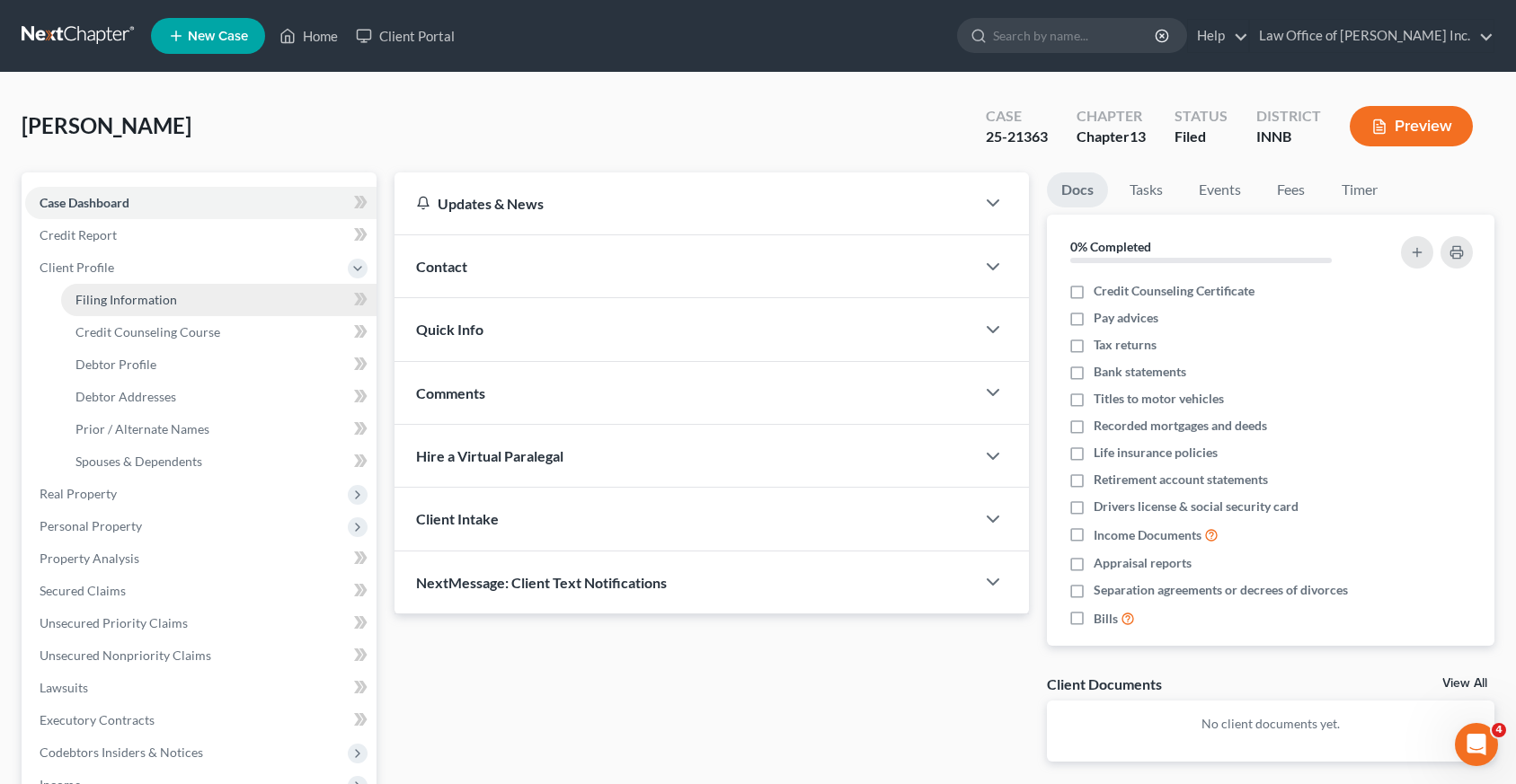
drag, startPoint x: 146, startPoint y: 298, endPoint x: 174, endPoint y: 311, distance: 30.9
click at [146, 298] on span "Filing Information" at bounding box center [126, 299] width 102 height 15
select select "1"
select select "0"
select select "3"
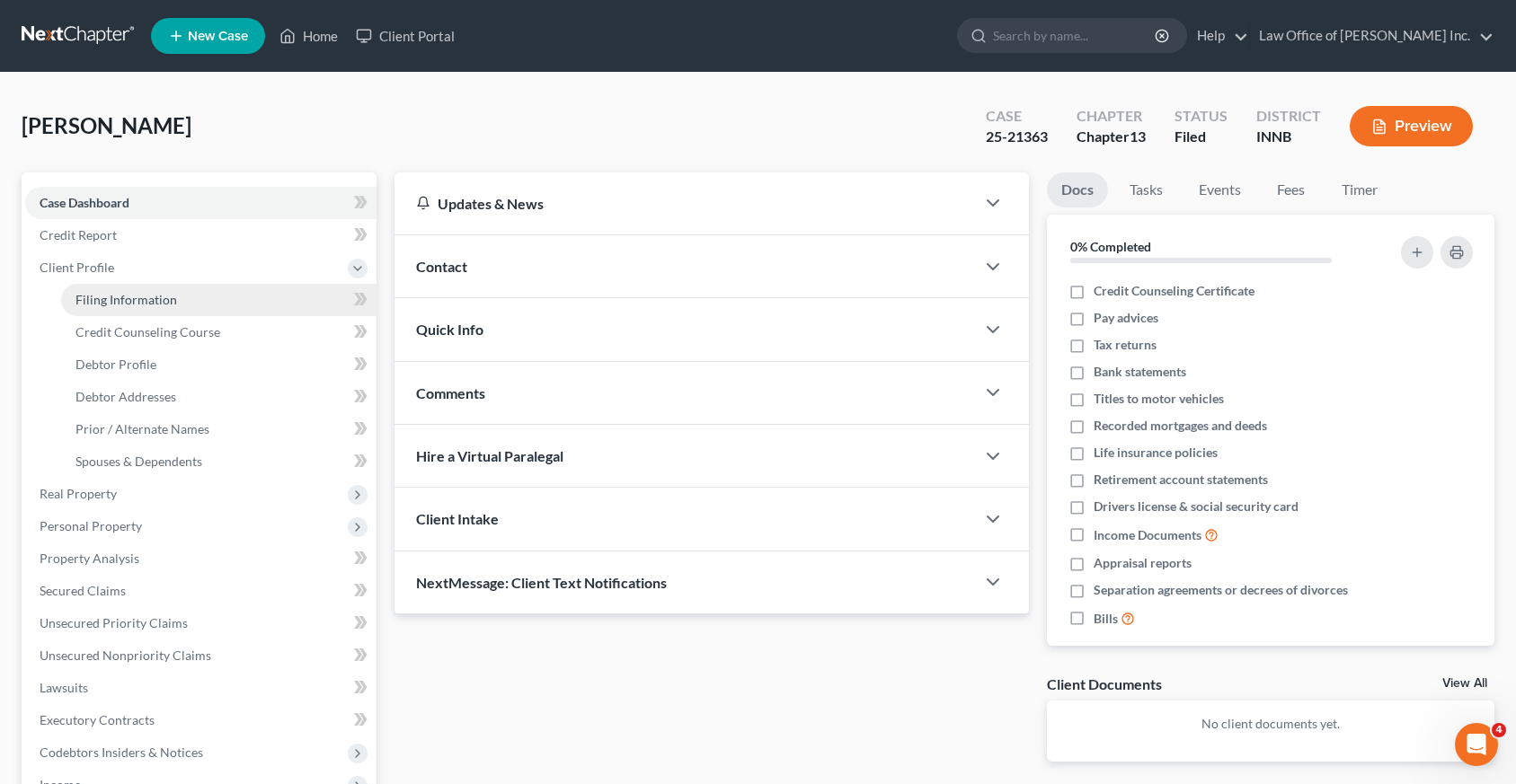
select select "27"
select select "0"
select select "15"
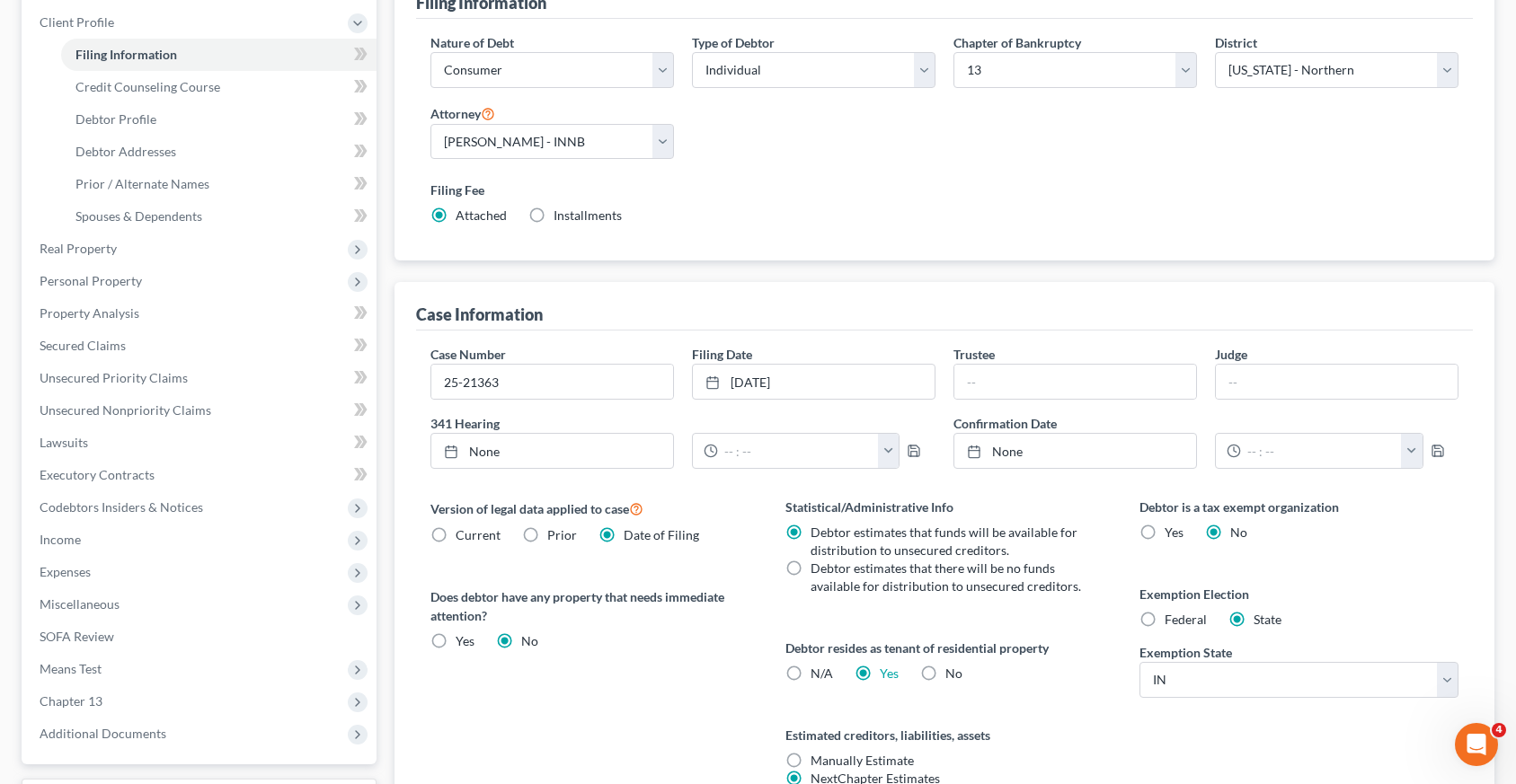
scroll to position [270, 0]
